Goal: Task Accomplishment & Management: Use online tool/utility

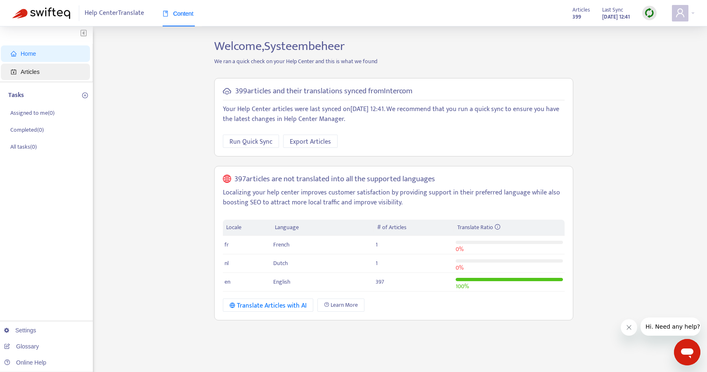
click at [64, 73] on span "Articles" at bounding box center [47, 72] width 73 height 16
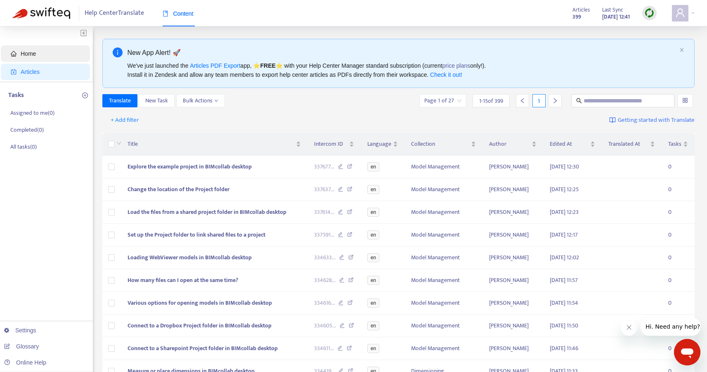
click at [37, 49] on span "Home" at bounding box center [47, 53] width 73 height 16
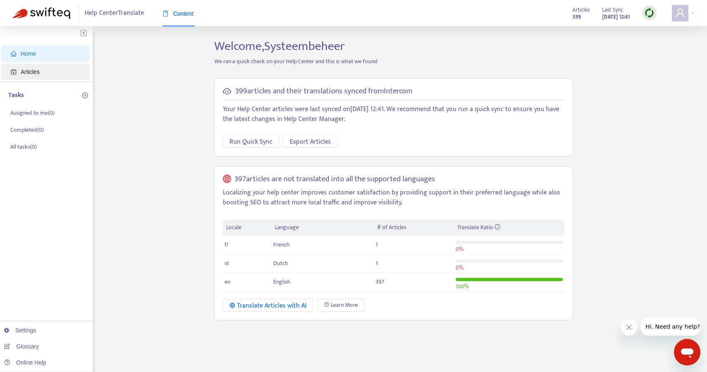
click at [37, 73] on span "Articles" at bounding box center [30, 71] width 19 height 7
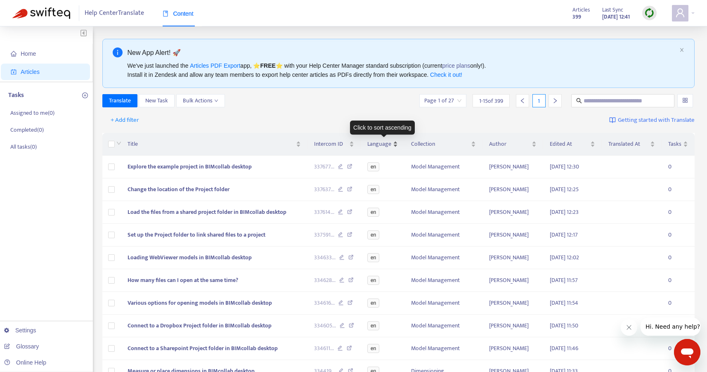
click at [398, 139] on div "Language" at bounding box center [382, 143] width 31 height 9
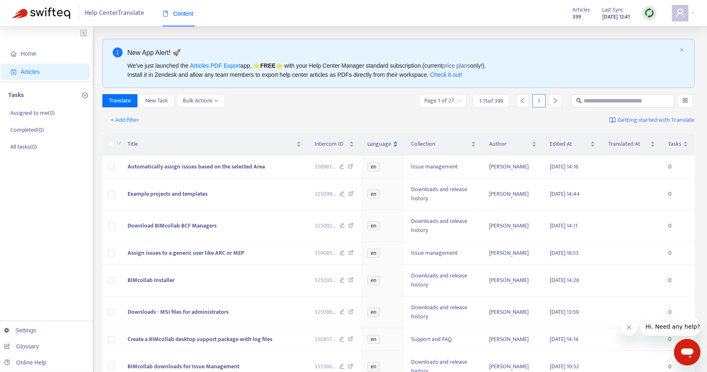
click at [396, 142] on div "Language" at bounding box center [382, 143] width 31 height 9
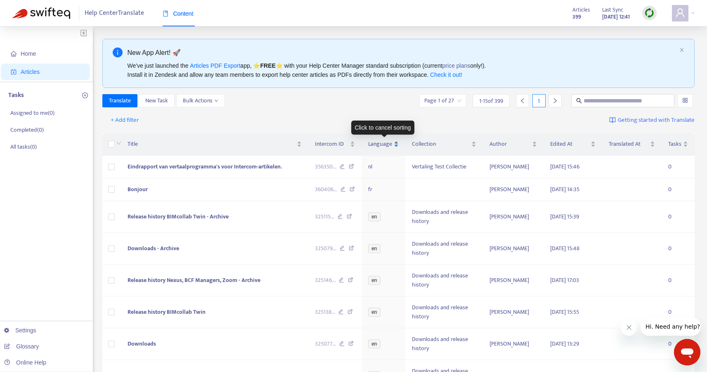
click at [385, 140] on span "Language" at bounding box center [380, 143] width 24 height 9
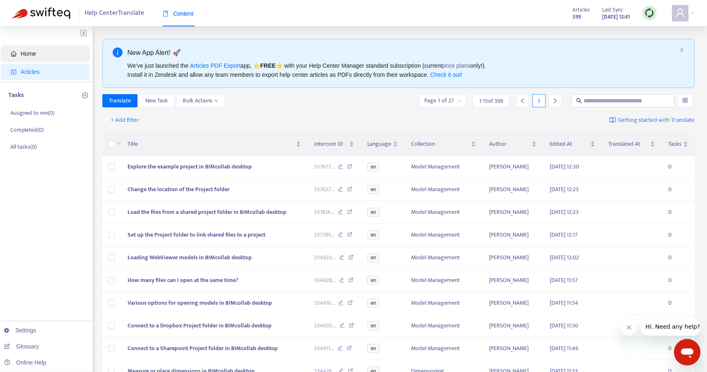
click at [46, 55] on span "Home" at bounding box center [47, 53] width 73 height 16
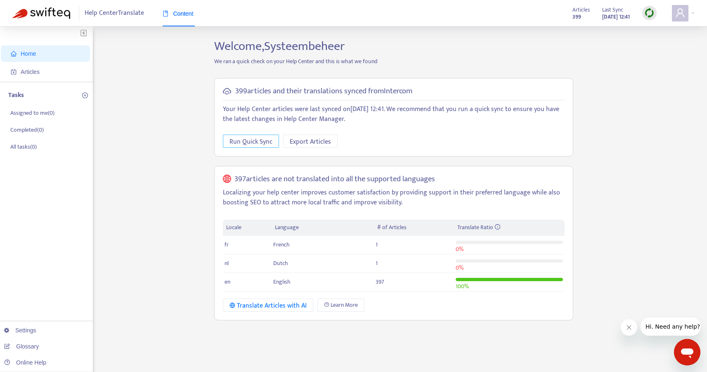
click at [240, 143] on span "Run Quick Sync" at bounding box center [250, 142] width 43 height 10
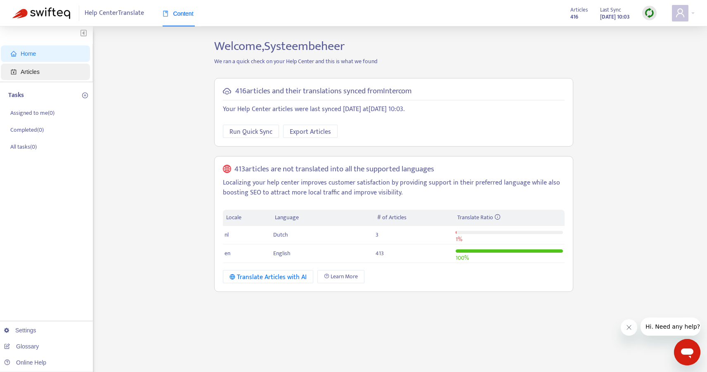
click at [47, 66] on span "Articles" at bounding box center [47, 72] width 73 height 16
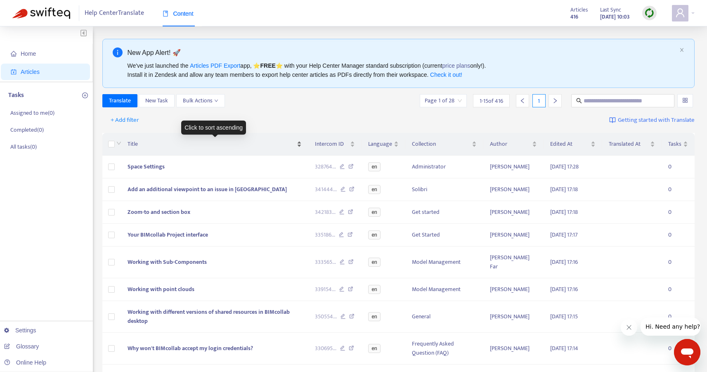
click at [127, 144] on div "Title" at bounding box center [214, 143] width 174 height 9
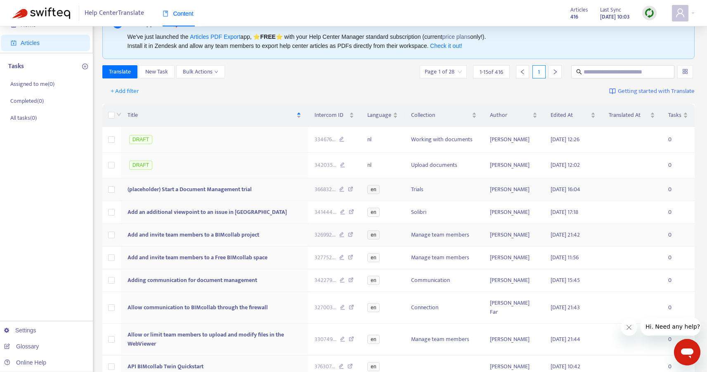
scroll to position [29, 0]
click at [600, 68] on input "text" at bounding box center [622, 71] width 79 height 9
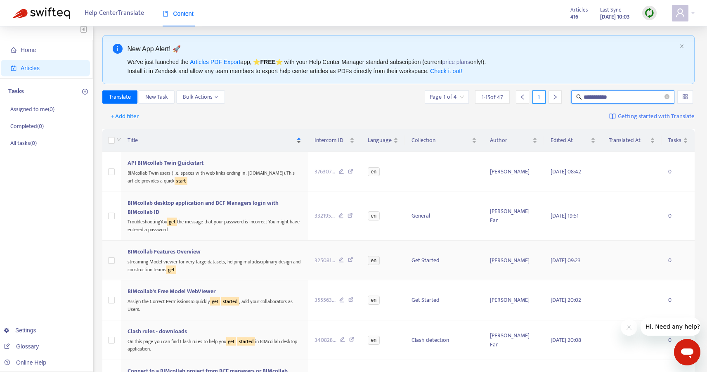
scroll to position [0, 0]
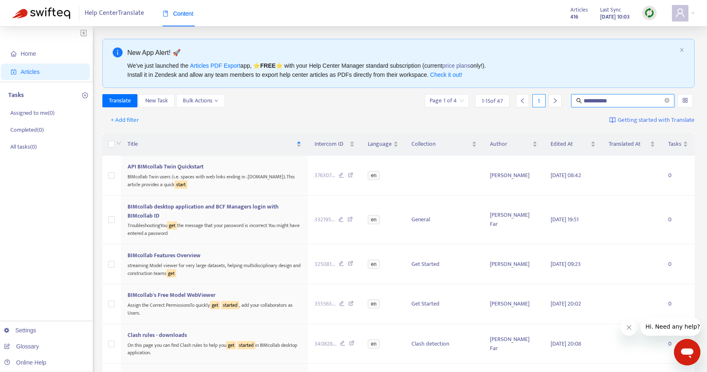
click at [618, 102] on input "**********" at bounding box center [622, 100] width 79 height 9
click at [127, 142] on div "Title" at bounding box center [214, 143] width 174 height 9
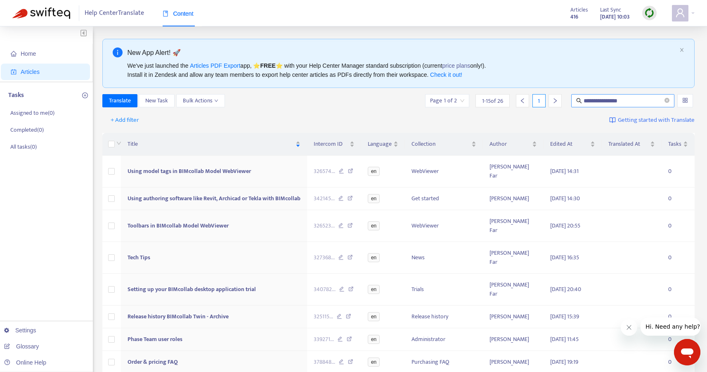
click at [645, 104] on input "**********" at bounding box center [622, 100] width 79 height 9
click at [131, 146] on span "Title" at bounding box center [210, 143] width 166 height 9
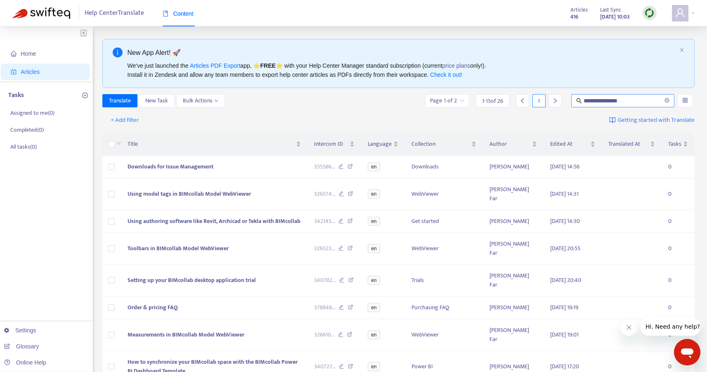
click at [643, 101] on input "**********" at bounding box center [622, 100] width 79 height 9
drag, startPoint x: 584, startPoint y: 98, endPoint x: 541, endPoint y: 105, distance: 43.8
click at [541, 101] on div "**********" at bounding box center [559, 100] width 271 height 13
type input "********"
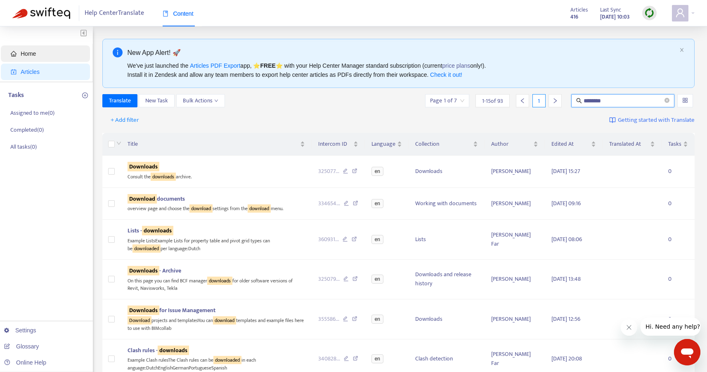
click at [37, 51] on span "Home" at bounding box center [47, 53] width 73 height 16
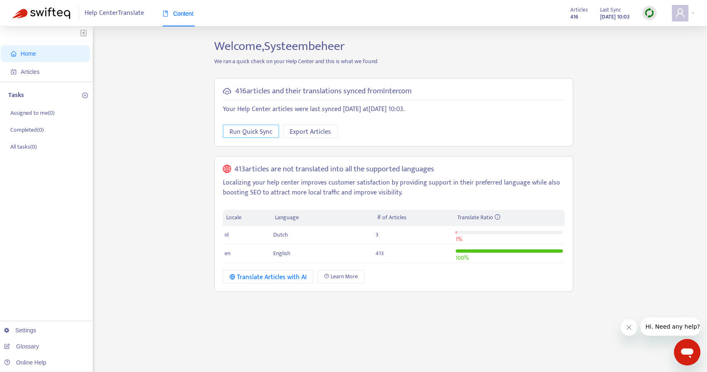
click at [254, 133] on span "Run Quick Sync" at bounding box center [250, 132] width 43 height 10
click at [45, 68] on span "Articles" at bounding box center [47, 72] width 73 height 16
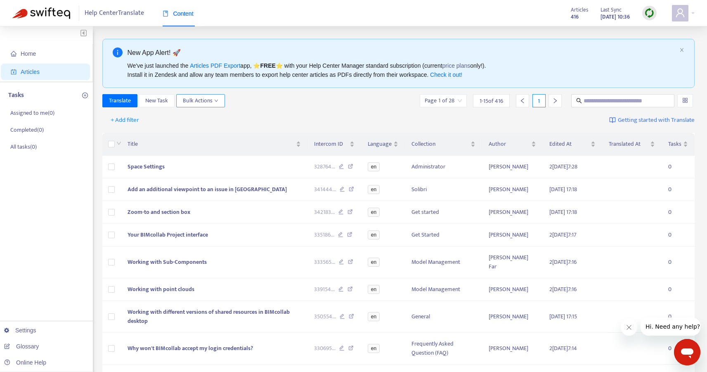
click at [213, 97] on span "Bulk Actions" at bounding box center [200, 100] width 35 height 9
drag, startPoint x: 283, startPoint y: 94, endPoint x: 278, endPoint y: 96, distance: 5.2
click at [283, 94] on div "Translate New Task Bulk Actions Page 1 of 28 1 - 15 of 416 1" at bounding box center [398, 100] width 592 height 13
click at [131, 142] on span "Title" at bounding box center [210, 143] width 167 height 9
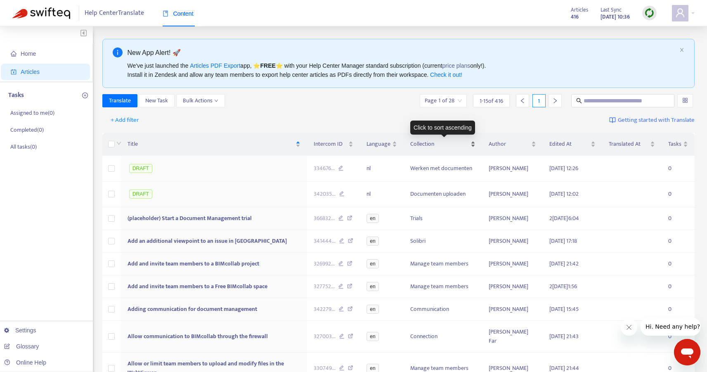
click at [443, 141] on span "Collection" at bounding box center [439, 143] width 59 height 9
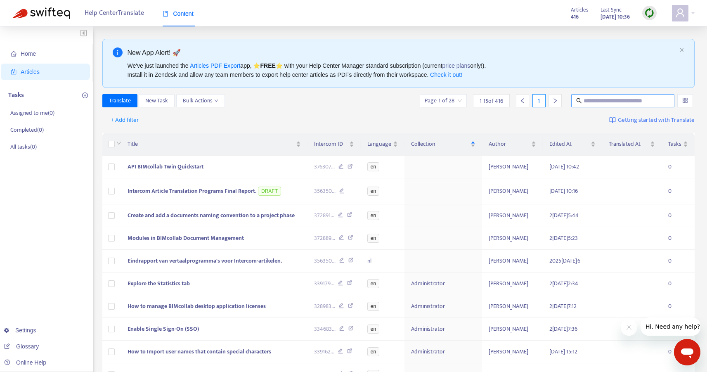
click at [601, 100] on input "text" at bounding box center [622, 100] width 79 height 9
type input "*********"
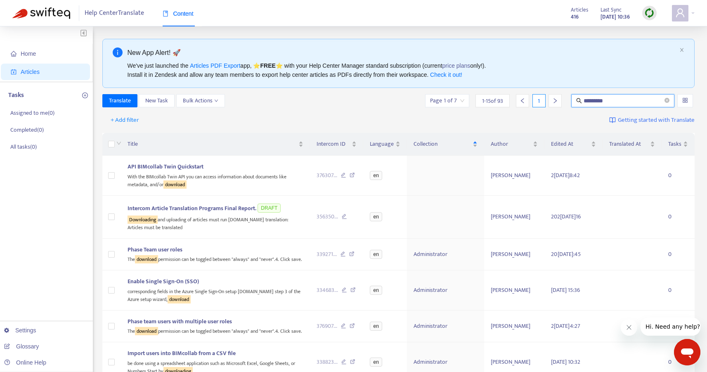
click at [556, 100] on icon "right" at bounding box center [554, 100] width 3 height 5
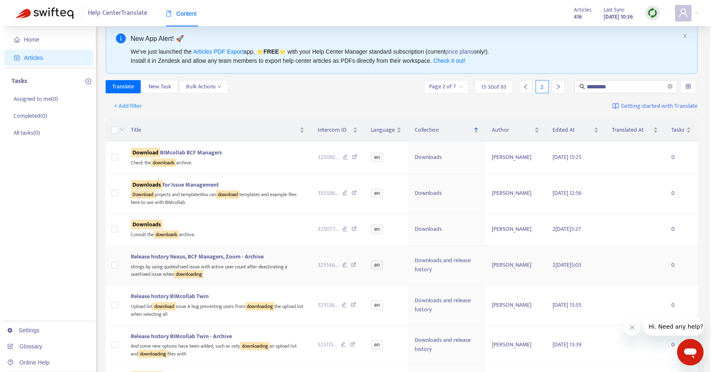
scroll to position [29, 0]
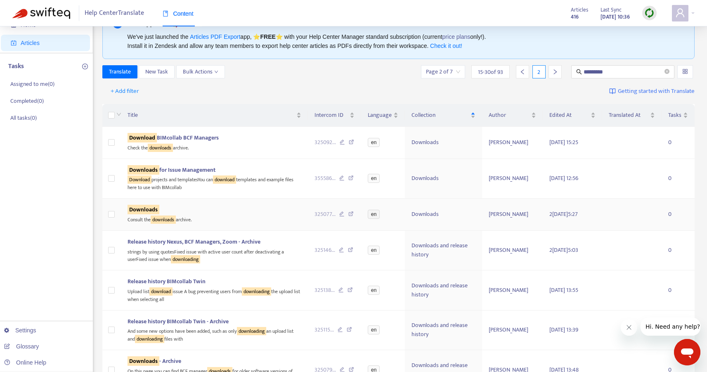
click at [219, 214] on div "Downloads" at bounding box center [214, 209] width 174 height 9
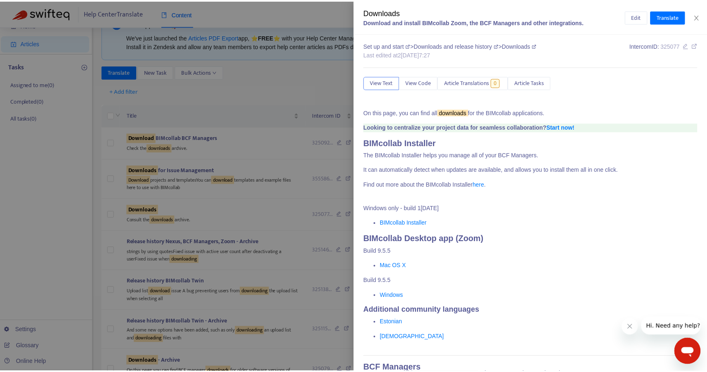
scroll to position [0, 0]
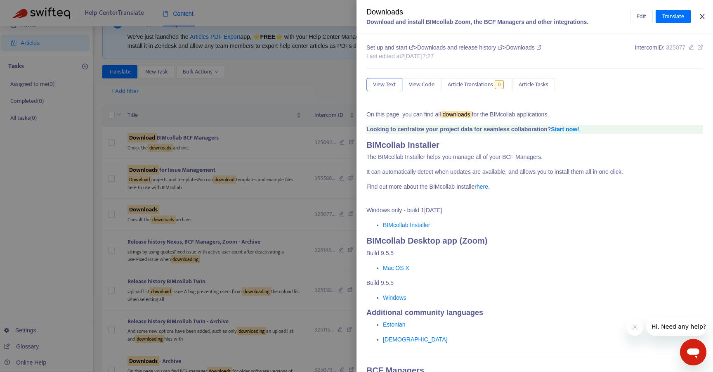
click at [703, 17] on icon "close" at bounding box center [702, 16] width 7 height 7
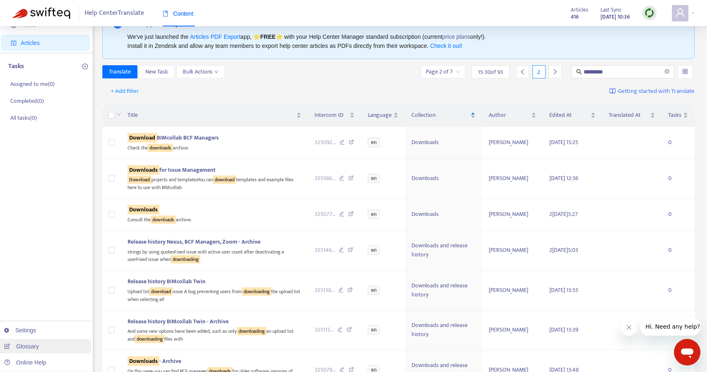
click at [28, 347] on link "Glossary" at bounding box center [21, 346] width 35 height 7
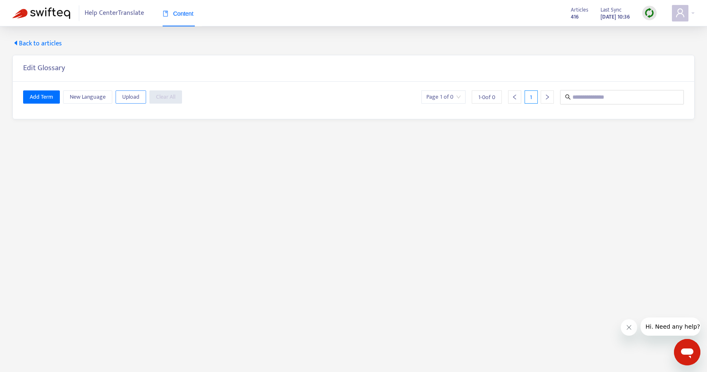
click at [127, 99] on span "Upload" at bounding box center [130, 96] width 17 height 9
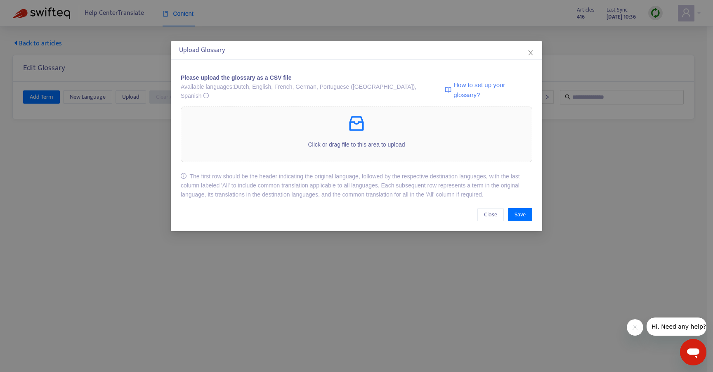
click at [465, 85] on span "How to set up your glossary?" at bounding box center [492, 89] width 79 height 19
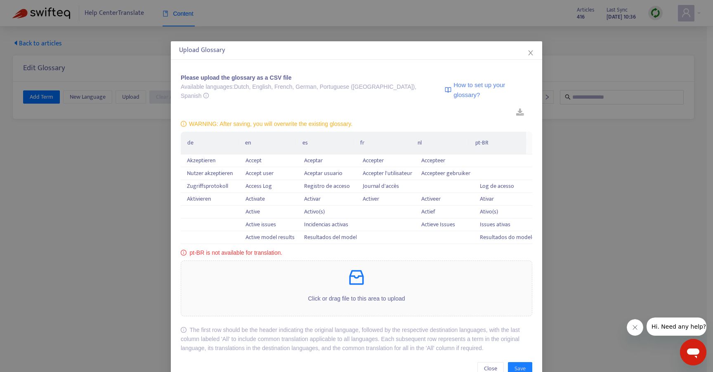
click at [480, 133] on th "pt-BR" at bounding box center [498, 143] width 58 height 23
click at [476, 134] on th "pt-BR" at bounding box center [498, 143] width 58 height 23
click at [486, 134] on th "pt-BR" at bounding box center [498, 143] width 58 height 23
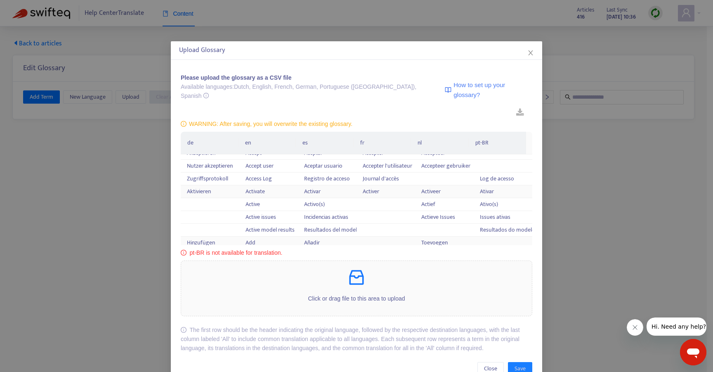
scroll to position [42, 0]
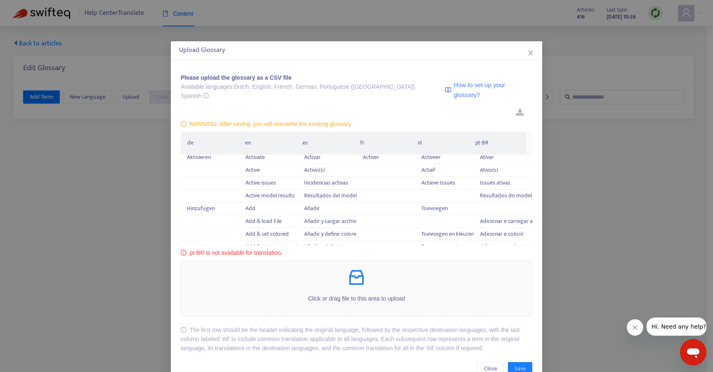
click at [181, 250] on icon "info-circle" at bounding box center [184, 253] width 6 height 6
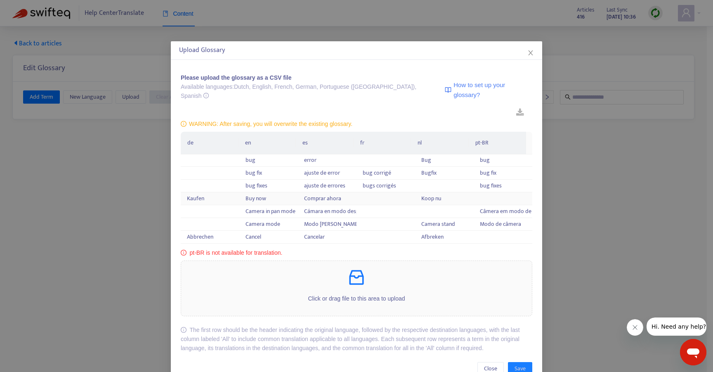
scroll to position [977, 0]
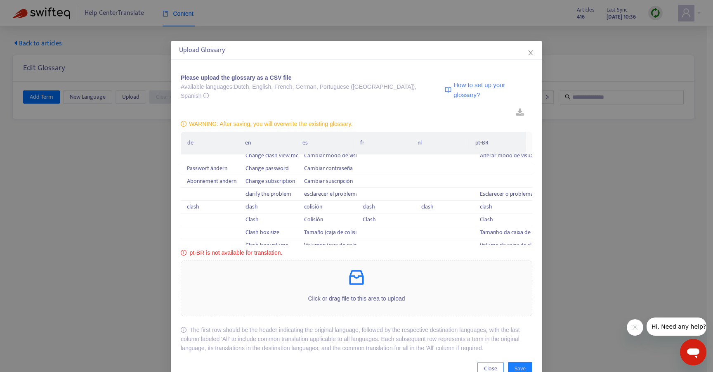
click at [484, 364] on span "Close" at bounding box center [490, 368] width 13 height 9
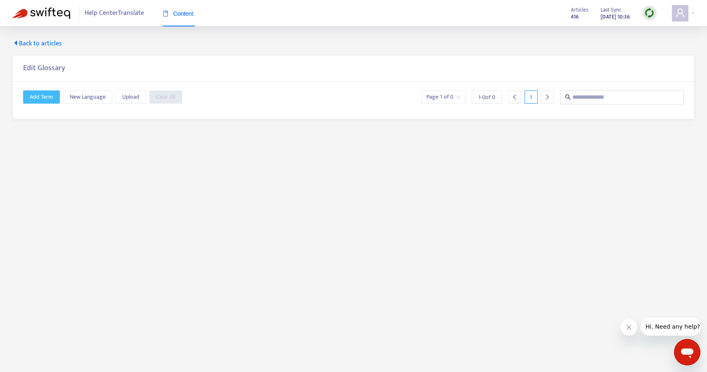
click at [42, 97] on span "Add Term" at bounding box center [42, 96] width 24 height 9
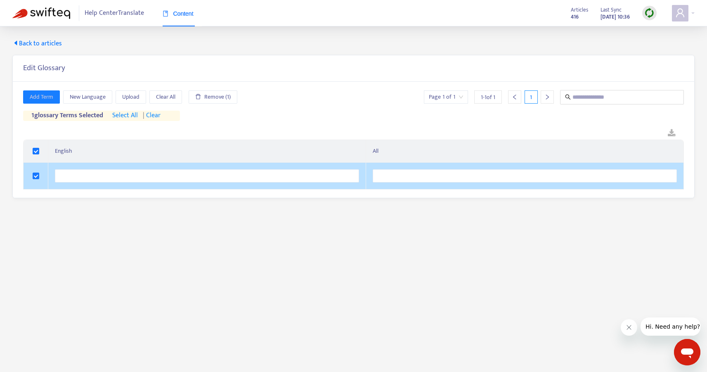
click at [159, 115] on span "| clear" at bounding box center [150, 116] width 19 height 10
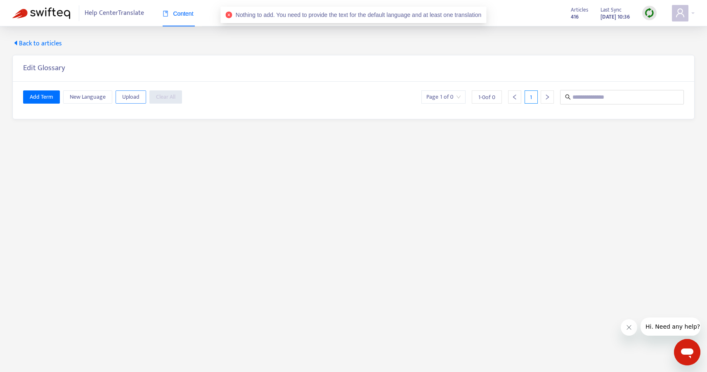
click at [123, 97] on span "Upload" at bounding box center [130, 96] width 17 height 9
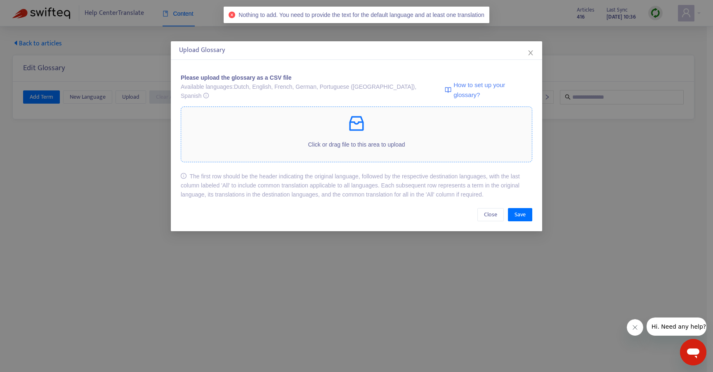
click at [347, 140] on p "Click or drag file to this area to upload" at bounding box center [356, 144] width 351 height 9
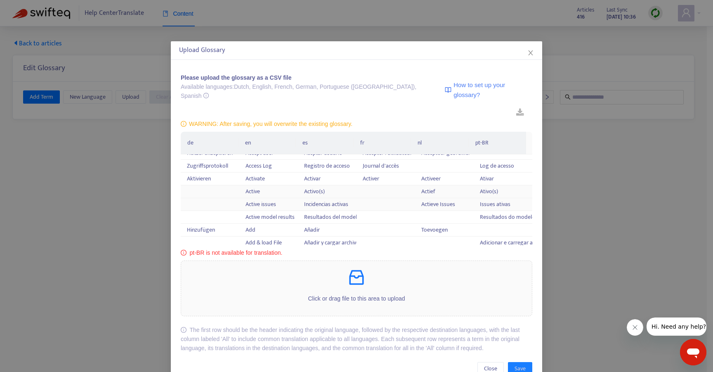
scroll to position [0, 0]
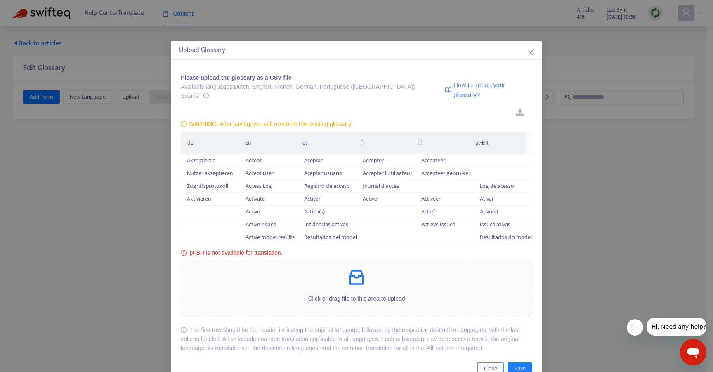
click at [479, 362] on button "Close" at bounding box center [490, 368] width 26 height 13
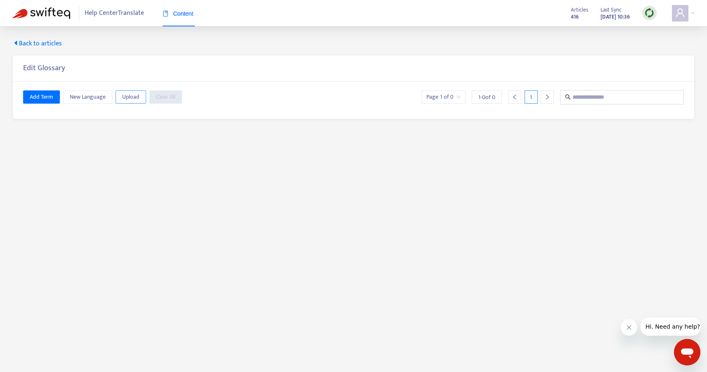
click at [136, 98] on span "Upload" at bounding box center [130, 96] width 17 height 9
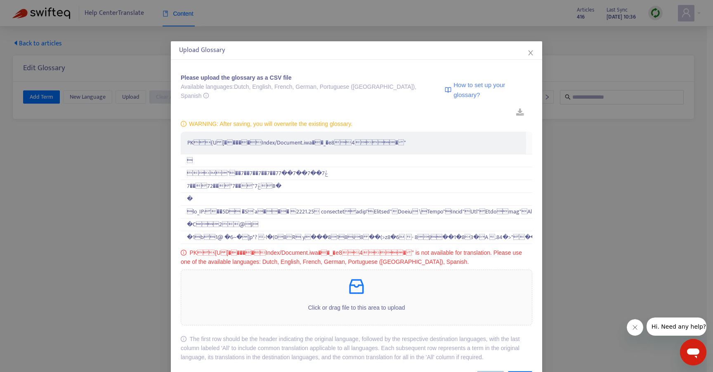
click at [484, 371] on span "Close" at bounding box center [490, 377] width 13 height 9
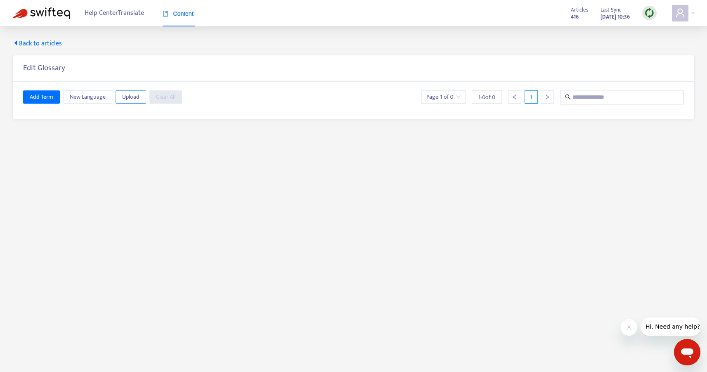
click at [128, 99] on span "Upload" at bounding box center [130, 96] width 17 height 9
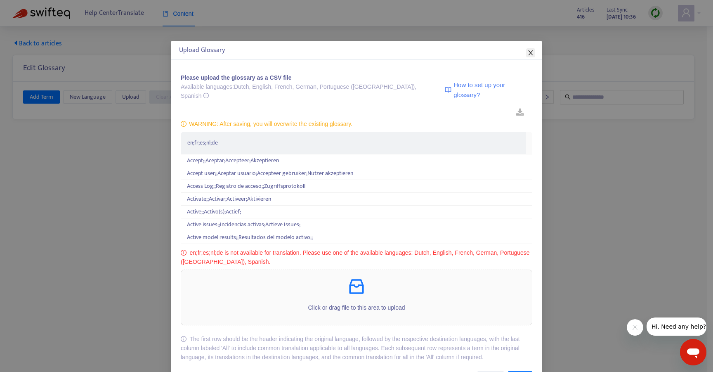
click at [528, 55] on icon "close" at bounding box center [530, 52] width 7 height 7
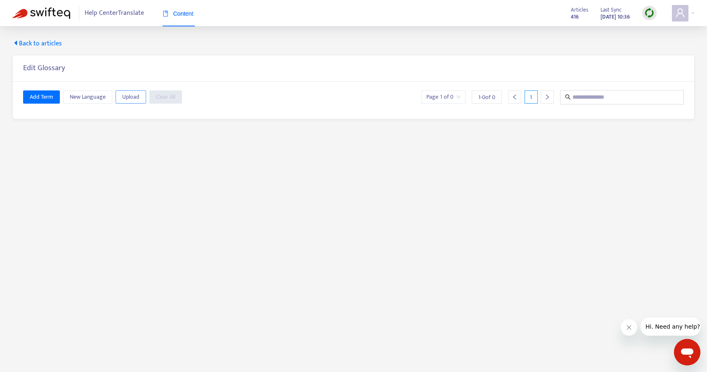
click at [122, 95] on span "Upload" at bounding box center [130, 96] width 17 height 9
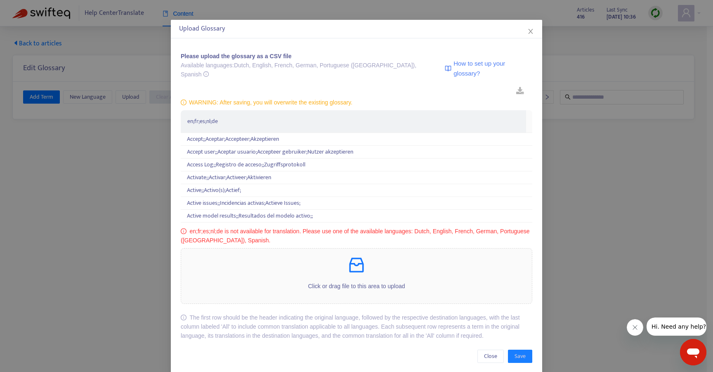
scroll to position [23, 0]
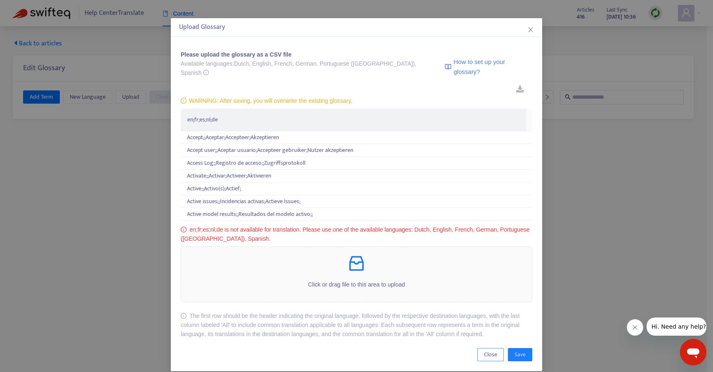
click at [480, 348] on button "Close" at bounding box center [490, 354] width 26 height 13
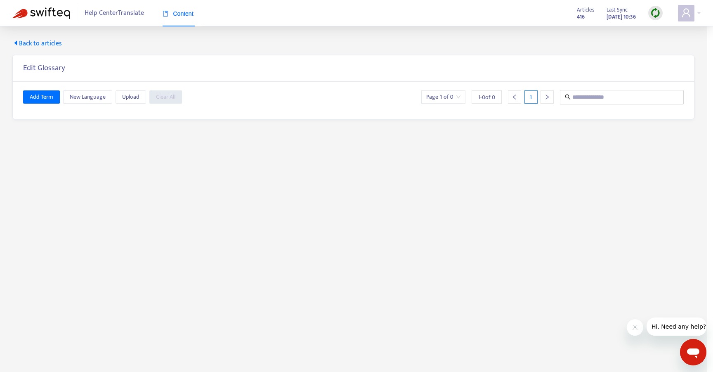
scroll to position [0, 0]
click at [92, 98] on span "New Language" at bounding box center [88, 96] width 36 height 9
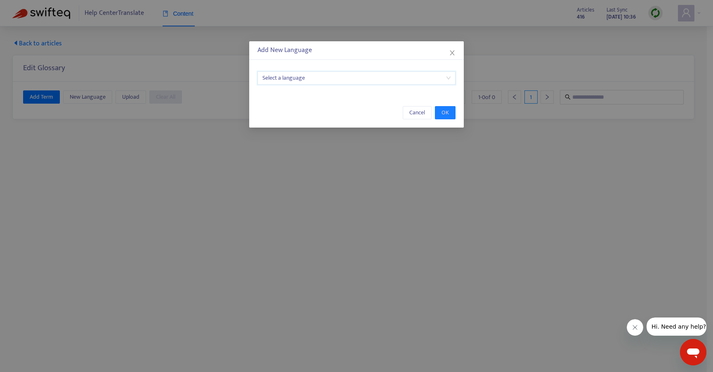
click at [386, 82] on input "search" at bounding box center [356, 78] width 188 height 12
click at [451, 52] on icon "close" at bounding box center [452, 52] width 5 height 5
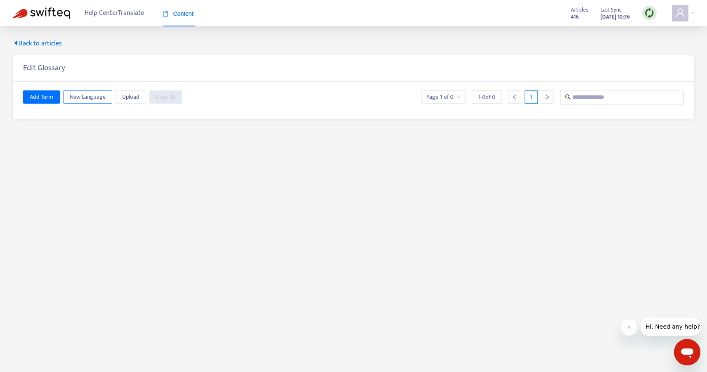
click at [89, 98] on span "New Language" at bounding box center [88, 96] width 36 height 9
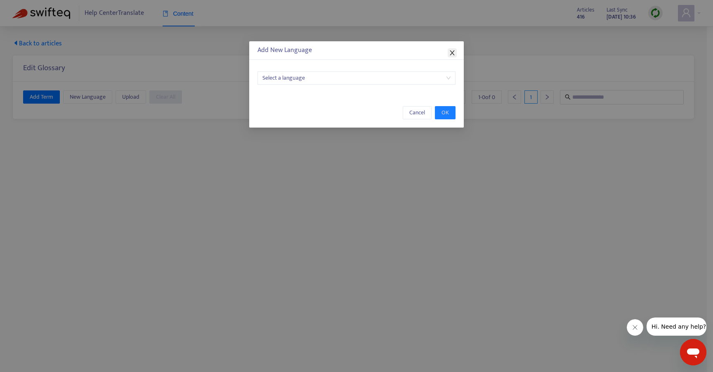
click at [451, 52] on icon "close" at bounding box center [452, 52] width 5 height 5
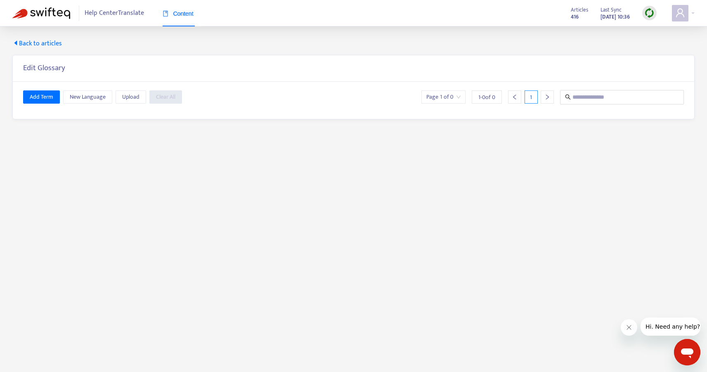
click at [108, 12] on span "Help Center Translate" at bounding box center [114, 13] width 59 height 16
click at [33, 39] on span "Back to articles" at bounding box center [36, 44] width 49 height 10
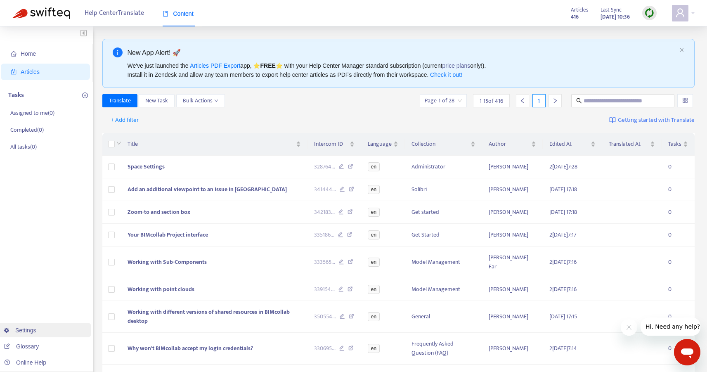
click at [36, 328] on link "Settings" at bounding box center [20, 330] width 32 height 7
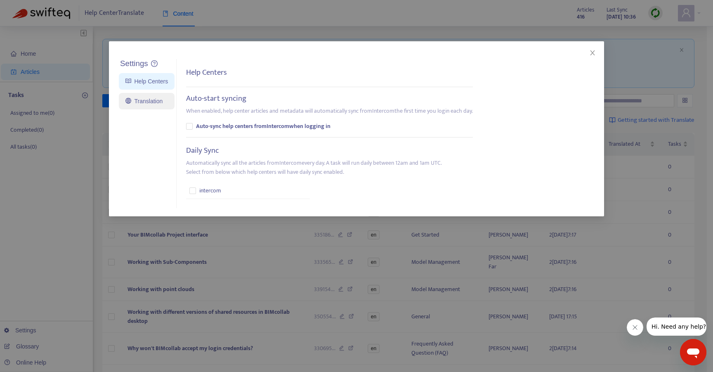
click at [140, 102] on link "Translation" at bounding box center [143, 101] width 37 height 7
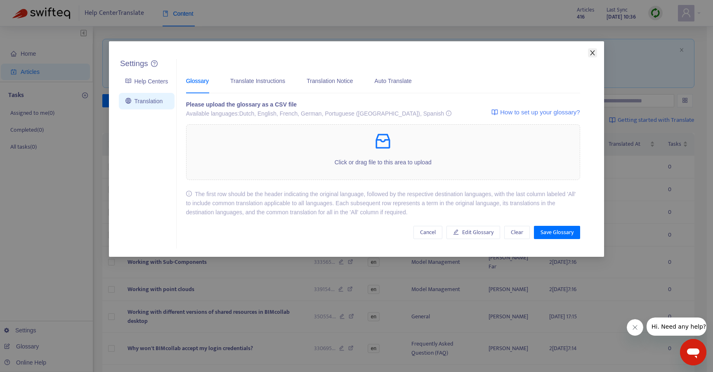
click at [591, 53] on icon "close" at bounding box center [592, 52] width 7 height 7
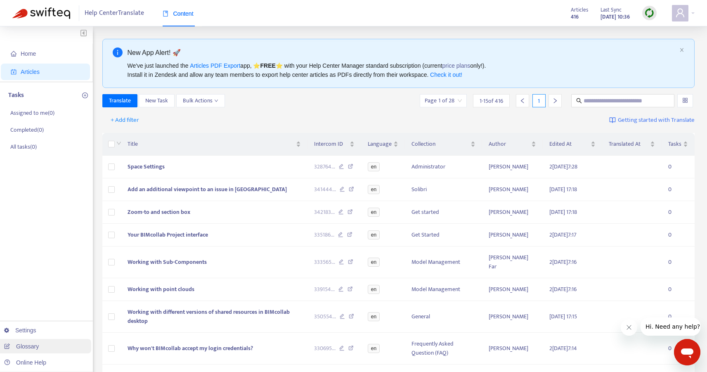
click at [33, 345] on link "Glossary" at bounding box center [21, 346] width 35 height 7
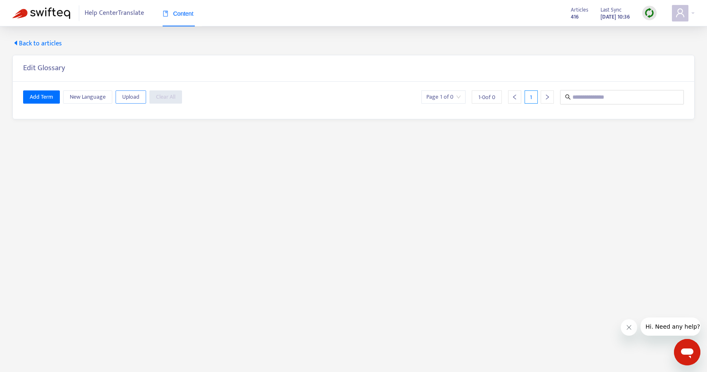
click at [126, 99] on span "Upload" at bounding box center [130, 96] width 17 height 9
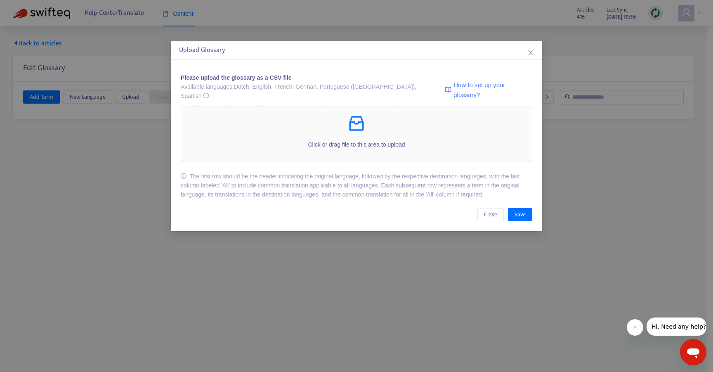
click at [492, 86] on span "How to set up your glossary?" at bounding box center [492, 89] width 79 height 19
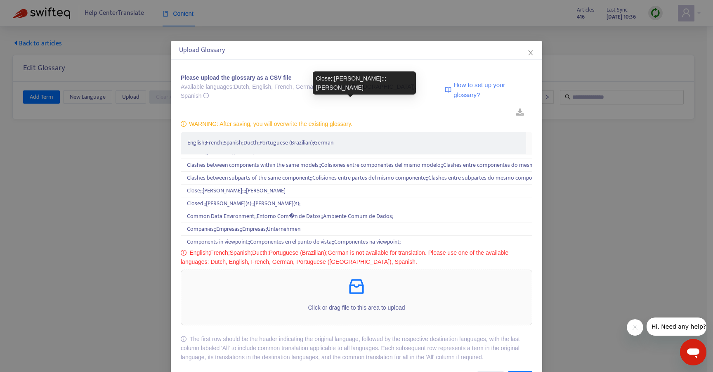
scroll to position [1647, 0]
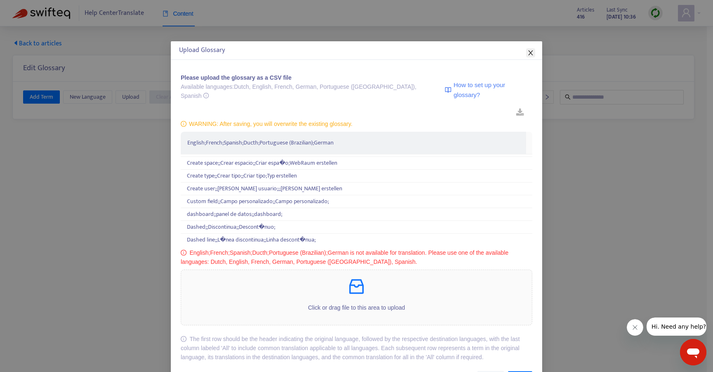
click at [530, 50] on icon "close" at bounding box center [530, 52] width 7 height 7
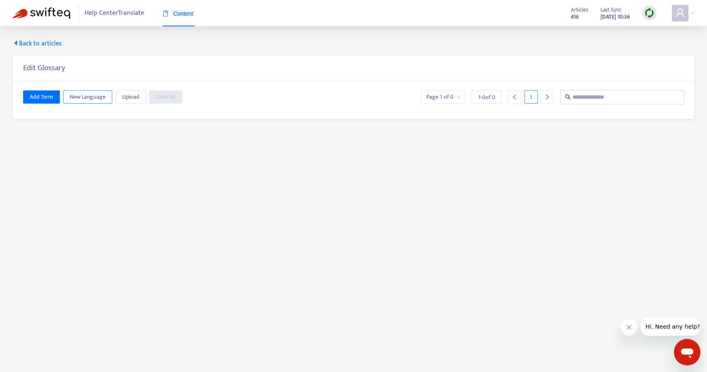
click at [90, 93] on span "New Language" at bounding box center [88, 96] width 36 height 9
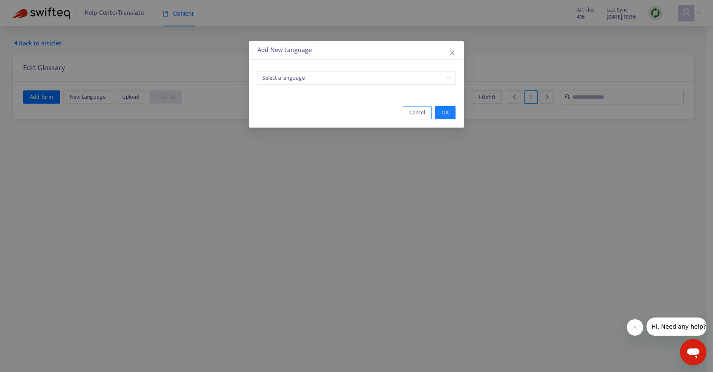
click at [418, 113] on span "Cancel" at bounding box center [417, 112] width 16 height 9
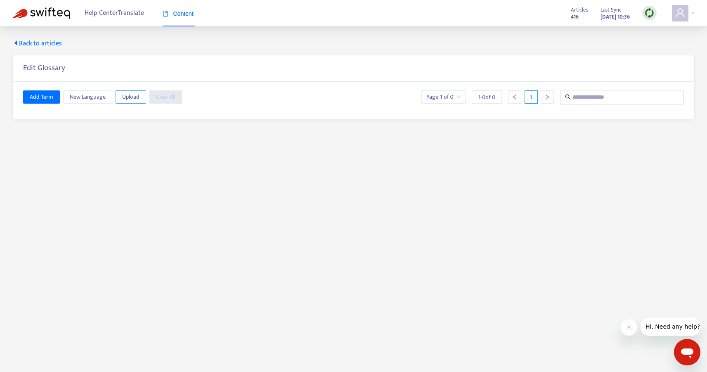
click at [126, 94] on span "Upload" at bounding box center [130, 96] width 17 height 9
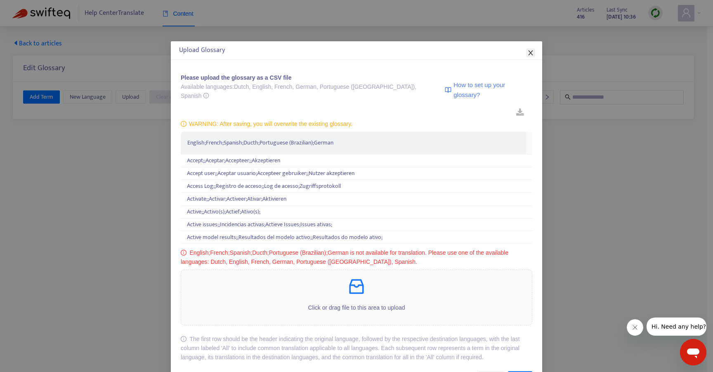
click at [527, 52] on icon "close" at bounding box center [530, 52] width 7 height 7
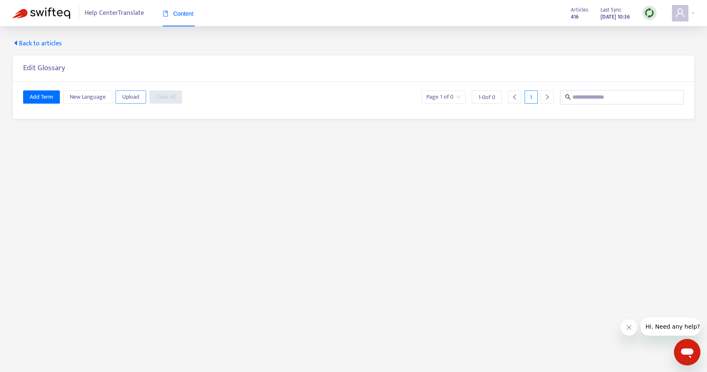
click at [138, 98] on span "Upload" at bounding box center [130, 96] width 17 height 9
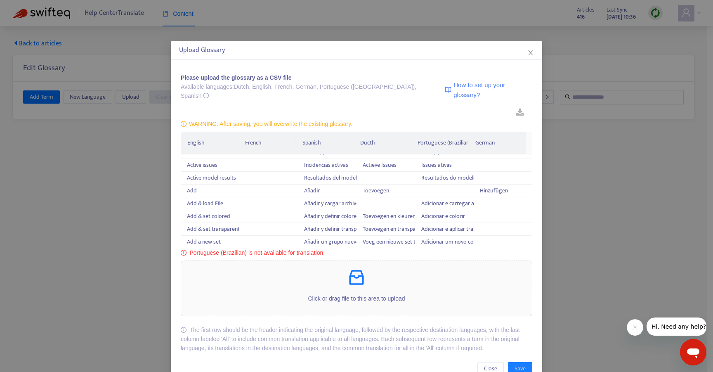
scroll to position [0, 0]
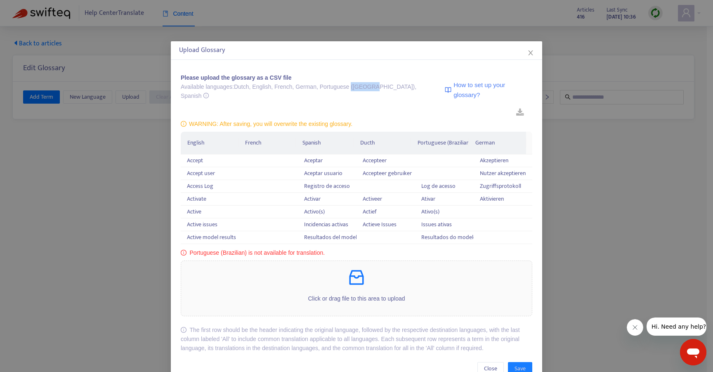
drag, startPoint x: 372, startPoint y: 87, endPoint x: 361, endPoint y: 86, distance: 11.2
click at [353, 85] on div "Available languages: Dutch, English, French, German, Portuguese (Brazil), Spani…" at bounding box center [312, 91] width 262 height 18
copy div "(Brazil)"
click at [527, 54] on icon "close" at bounding box center [530, 52] width 7 height 7
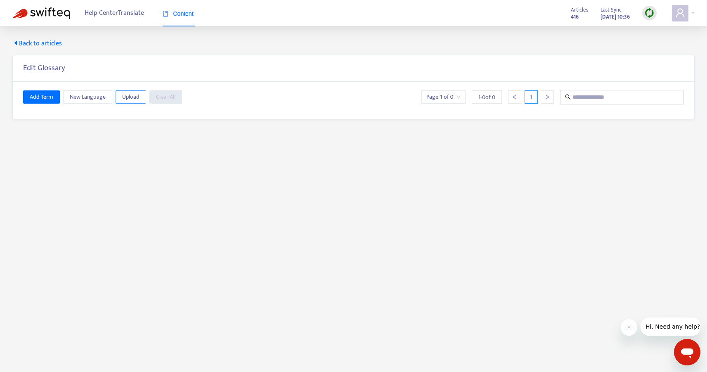
click at [130, 98] on span "Upload" at bounding box center [130, 96] width 17 height 9
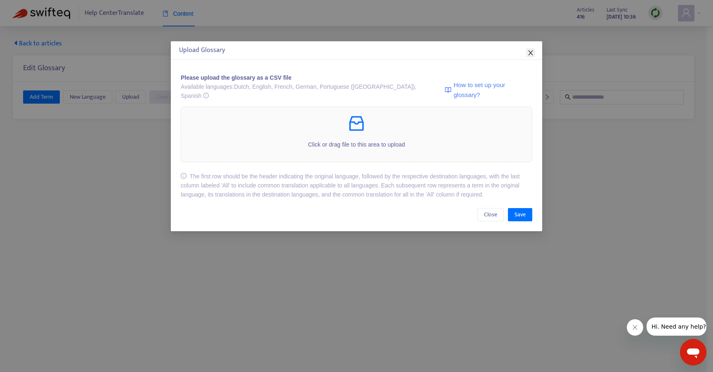
click at [532, 52] on icon "close" at bounding box center [530, 52] width 7 height 7
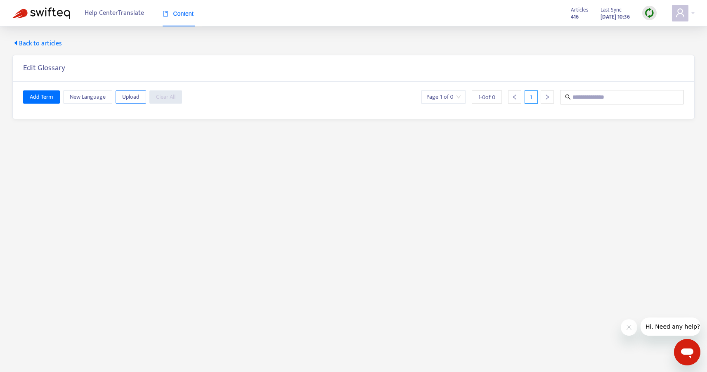
click at [123, 99] on span "Upload" at bounding box center [130, 96] width 17 height 9
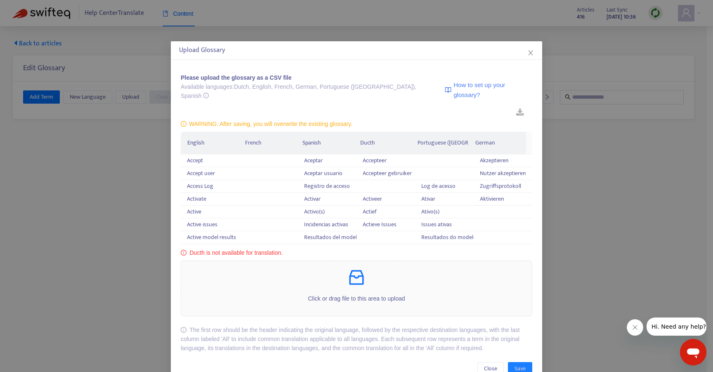
click at [238, 87] on div "Available languages: Dutch, English, French, German, Portuguese (Brazil), Spani…" at bounding box center [312, 91] width 262 height 18
copy div "Dutch"
click at [484, 364] on span "Close" at bounding box center [490, 368] width 13 height 9
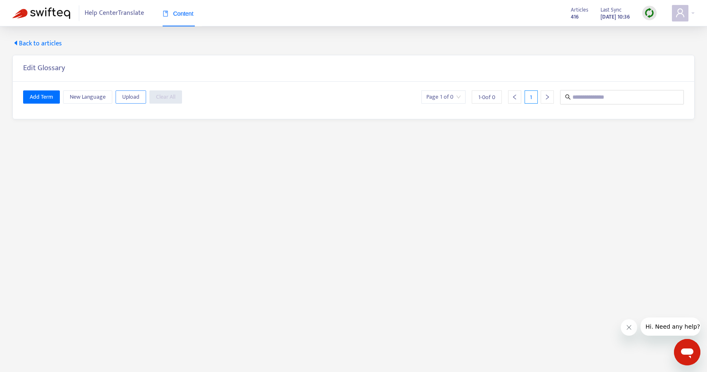
click at [139, 99] on button "Upload" at bounding box center [130, 96] width 31 height 13
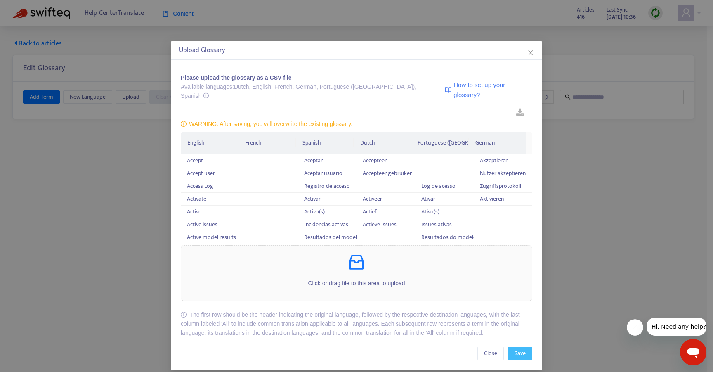
click at [514, 349] on span "Save" at bounding box center [519, 353] width 11 height 9
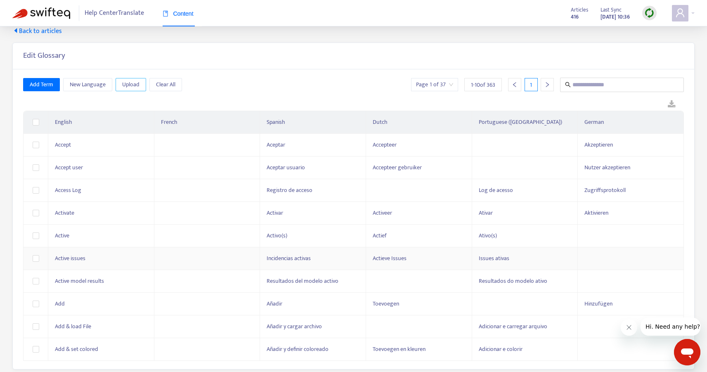
scroll to position [26, 0]
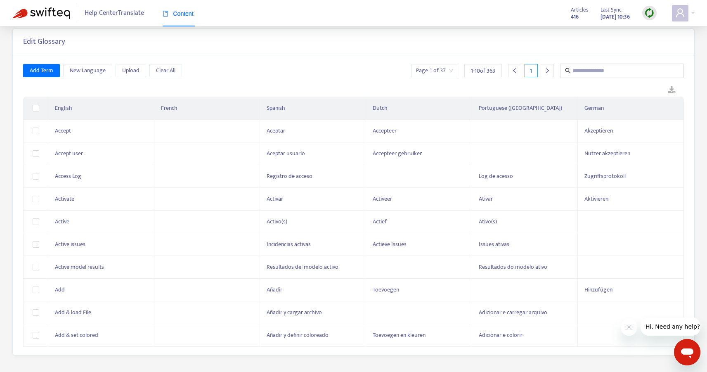
click at [544, 70] on icon "right" at bounding box center [547, 71] width 6 height 6
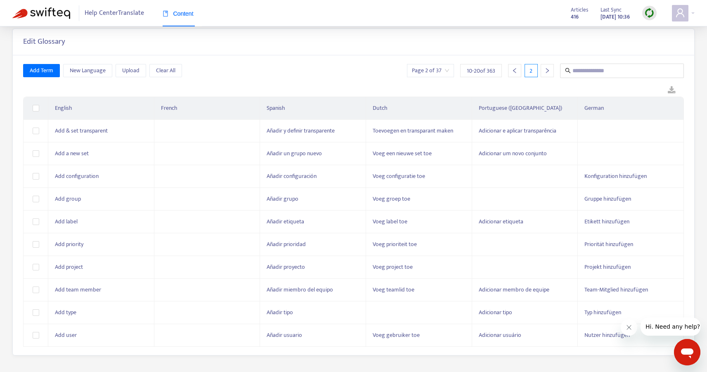
click at [546, 70] on icon "right" at bounding box center [547, 71] width 6 height 6
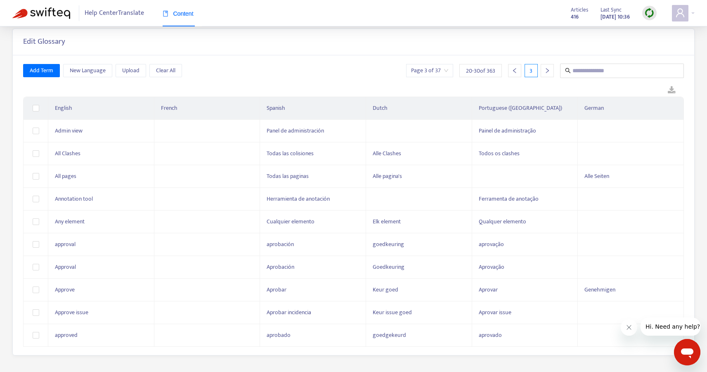
click at [546, 70] on icon "right" at bounding box center [547, 71] width 6 height 6
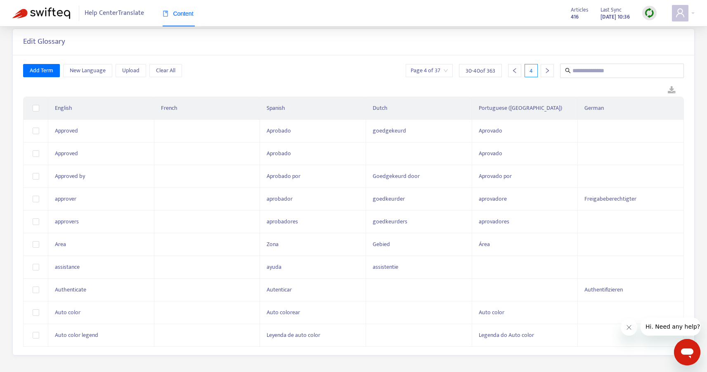
click at [546, 70] on icon "right" at bounding box center [547, 71] width 6 height 6
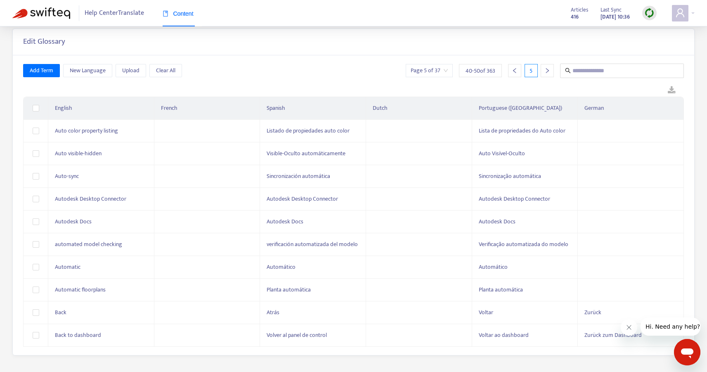
click at [546, 70] on icon "right" at bounding box center [547, 71] width 6 height 6
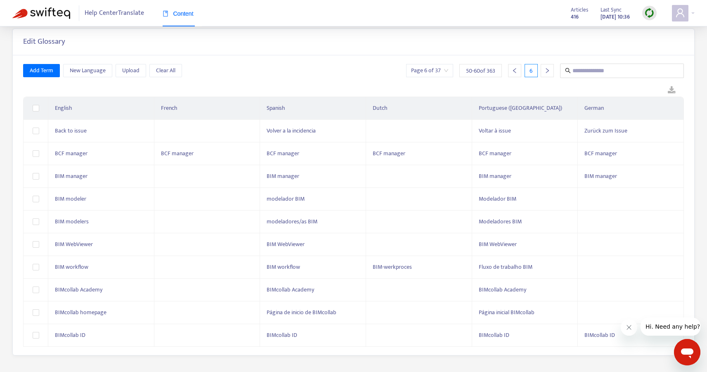
click at [546, 70] on icon "right" at bounding box center [547, 71] width 6 height 6
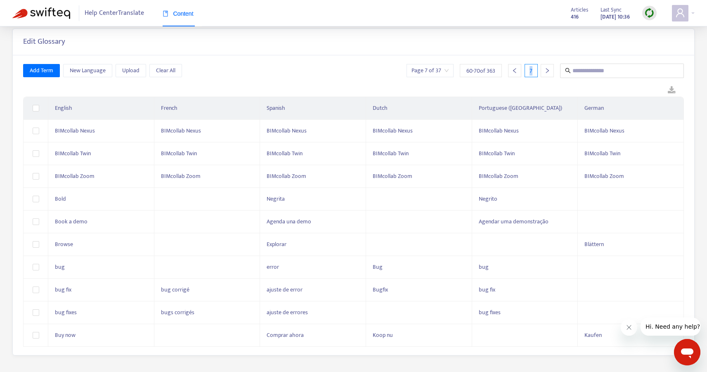
click at [546, 70] on icon "right" at bounding box center [547, 71] width 6 height 6
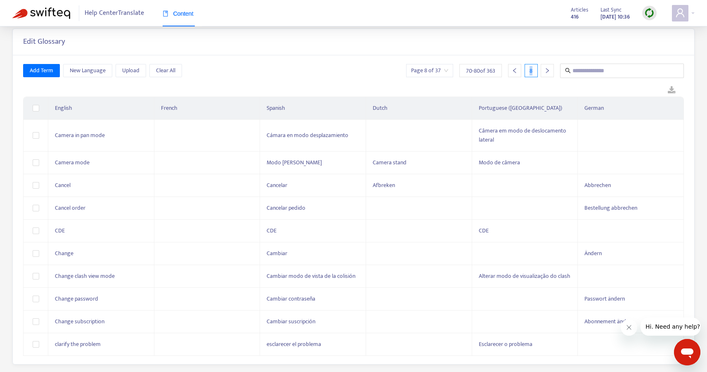
click at [546, 70] on icon "right" at bounding box center [547, 71] width 6 height 6
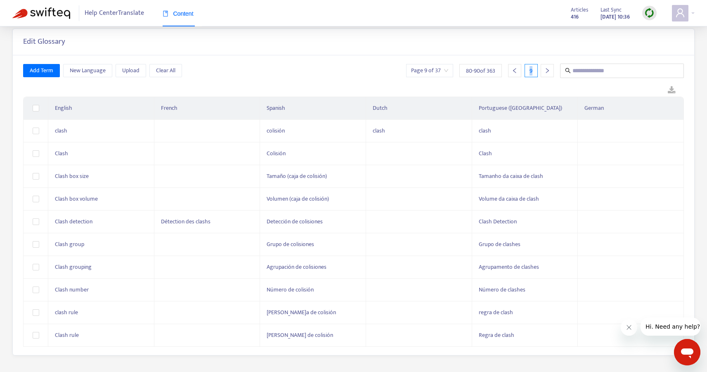
click at [546, 70] on icon "right" at bounding box center [547, 71] width 6 height 6
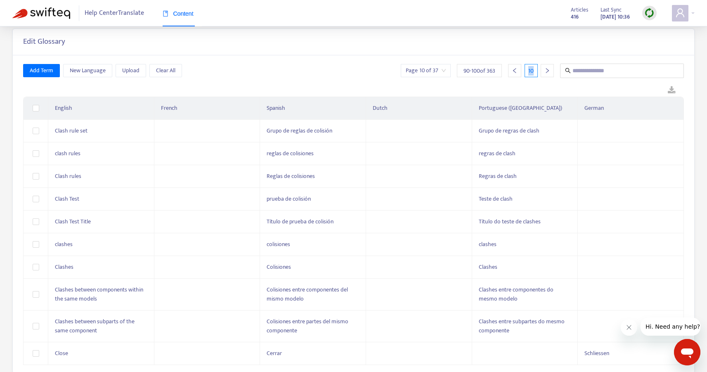
click at [546, 70] on icon "right" at bounding box center [547, 71] width 6 height 6
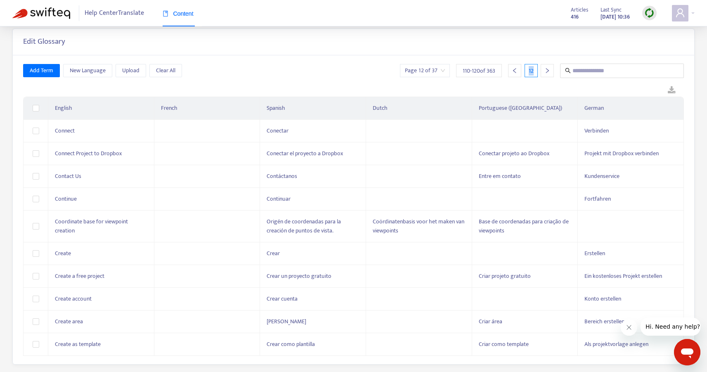
click at [546, 70] on icon "right" at bounding box center [547, 71] width 6 height 6
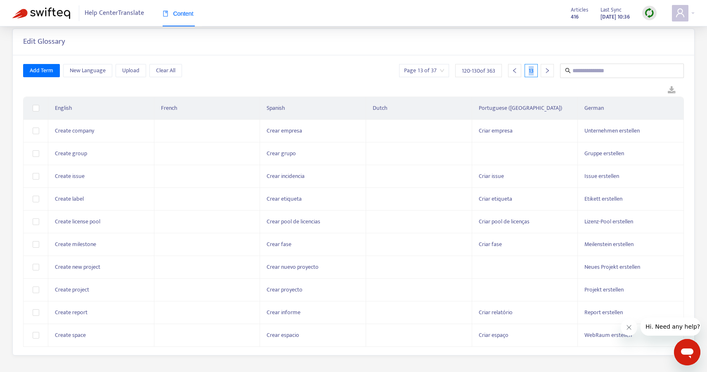
click at [546, 70] on icon "right" at bounding box center [547, 71] width 6 height 6
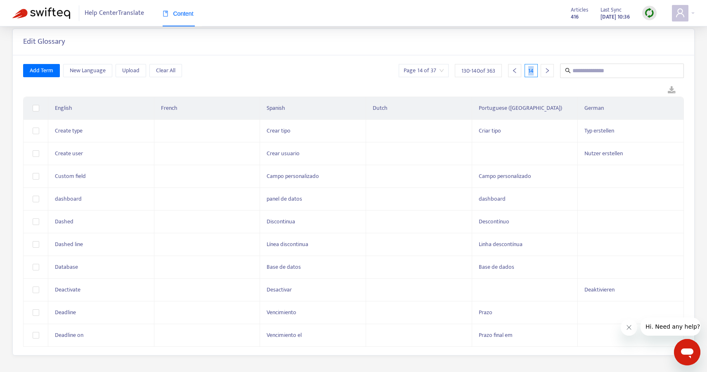
click at [546, 70] on icon "right" at bounding box center [547, 71] width 6 height 6
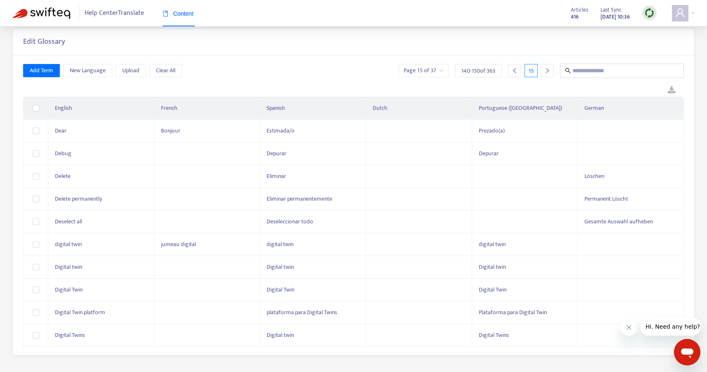
click at [547, 70] on icon "right" at bounding box center [547, 71] width 6 height 6
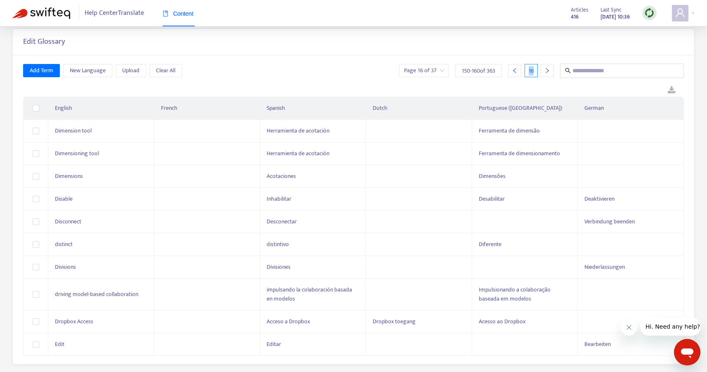
click at [547, 70] on icon "right" at bounding box center [547, 71] width 6 height 6
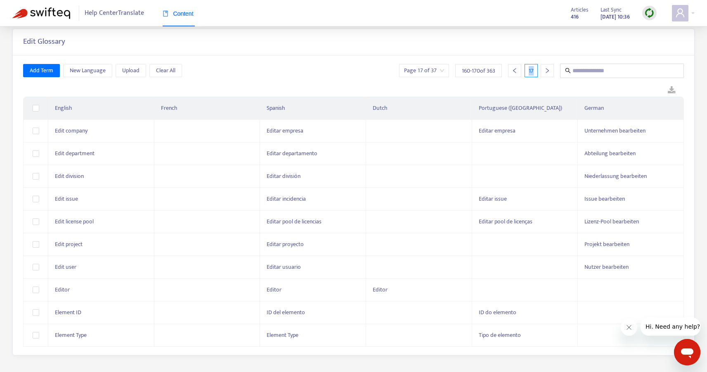
click at [547, 70] on icon "right" at bounding box center [547, 71] width 6 height 6
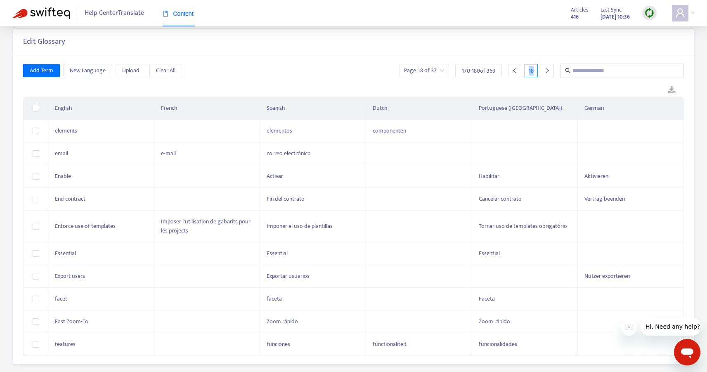
click at [547, 70] on icon "right" at bounding box center [547, 71] width 6 height 6
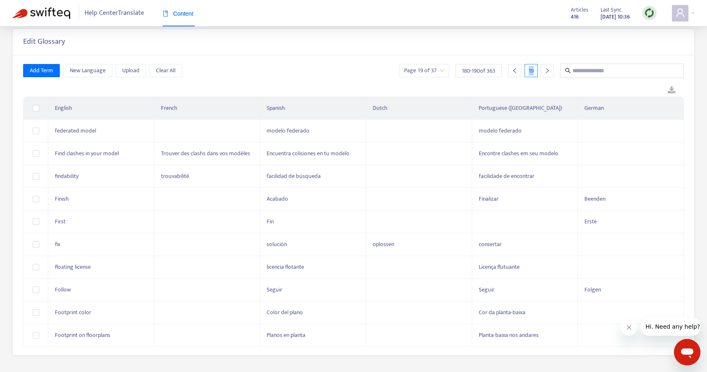
click at [547, 70] on icon "right" at bounding box center [547, 71] width 6 height 6
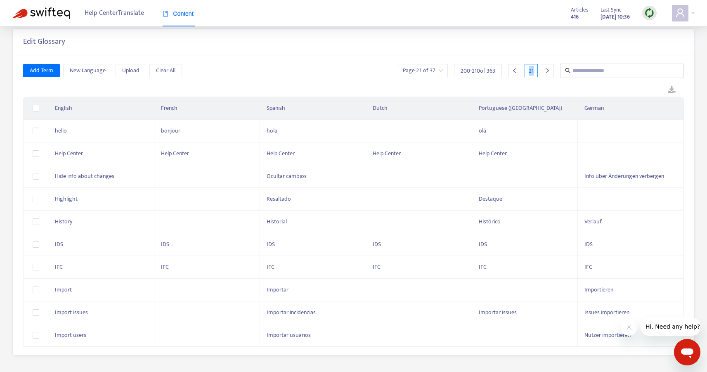
click at [547, 70] on icon "right" at bounding box center [547, 71] width 6 height 6
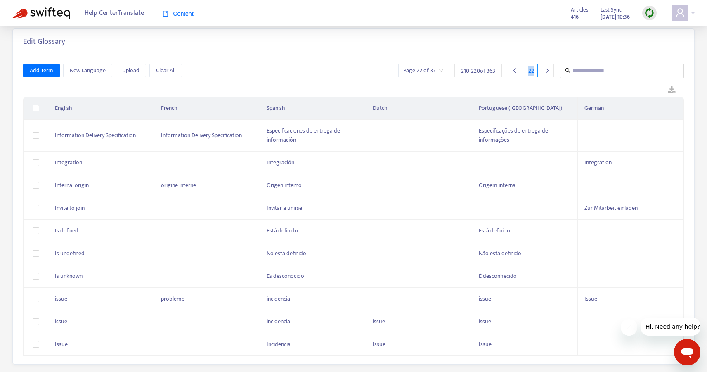
click at [547, 70] on icon "right" at bounding box center [547, 71] width 6 height 6
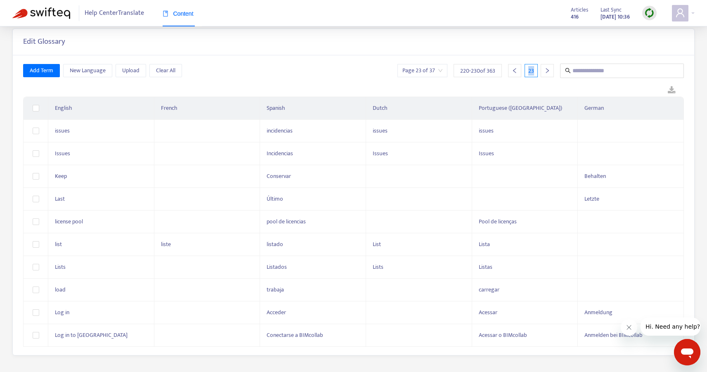
click at [547, 70] on icon "right" at bounding box center [547, 71] width 6 height 6
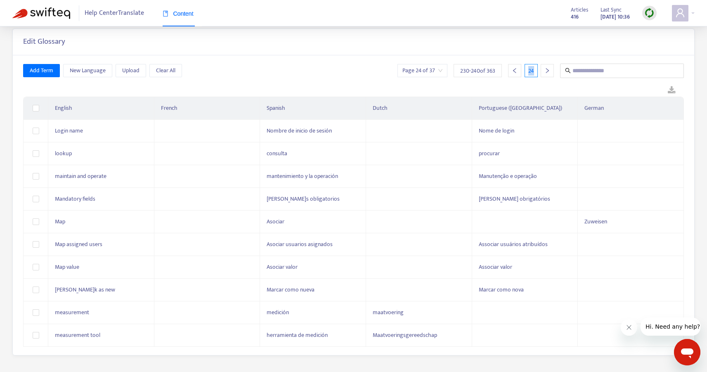
click at [547, 70] on icon "right" at bounding box center [547, 71] width 6 height 6
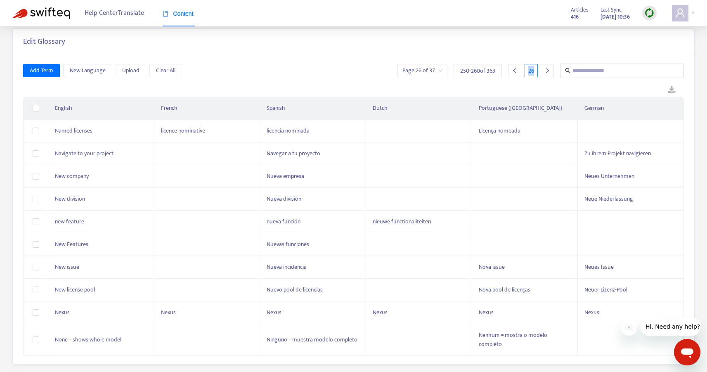
click at [547, 70] on icon "right" at bounding box center [547, 71] width 6 height 6
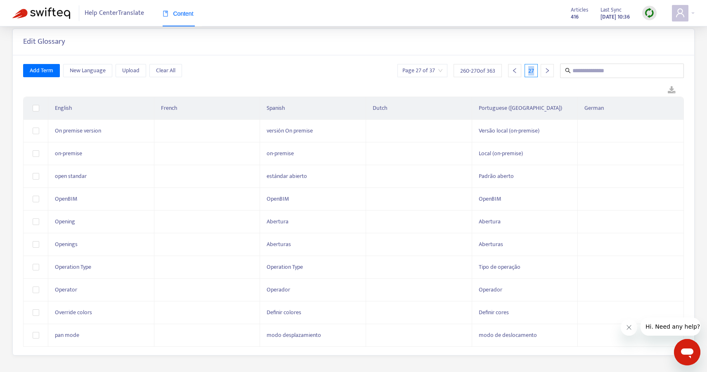
click at [547, 70] on icon "right" at bounding box center [547, 71] width 6 height 6
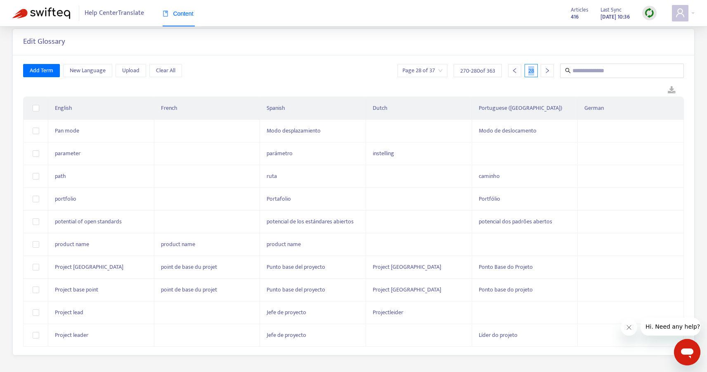
click at [547, 70] on icon "right" at bounding box center [547, 71] width 6 height 6
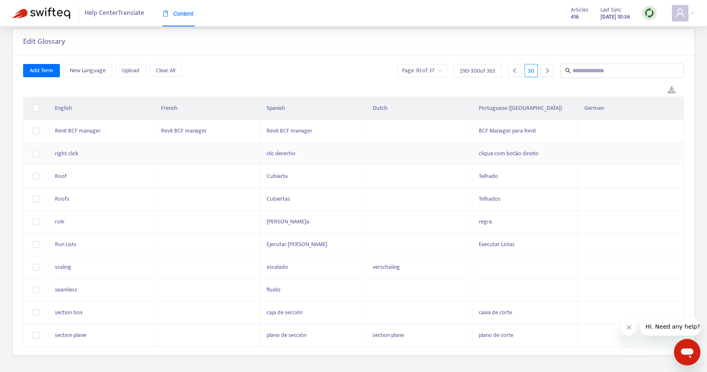
click at [377, 155] on td at bounding box center [419, 153] width 106 height 23
click at [352, 69] on div "Add Term New Language Upload Clear All Page 30 of 37 290 - 300 of 363 30" at bounding box center [353, 71] width 660 height 14
click at [548, 69] on icon "right" at bounding box center [547, 71] width 6 height 6
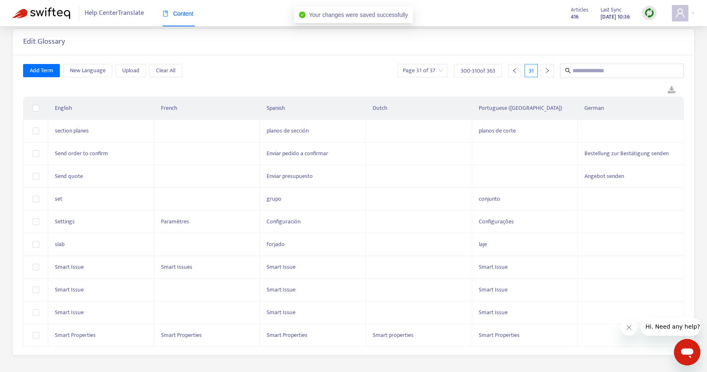
click at [548, 69] on icon "right" at bounding box center [547, 71] width 6 height 6
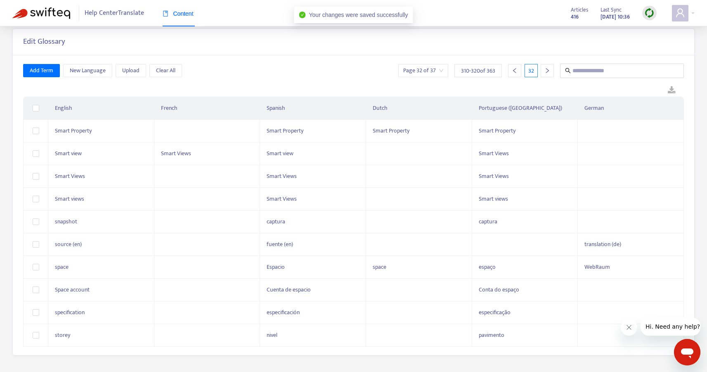
click at [548, 69] on icon "right" at bounding box center [547, 71] width 6 height 6
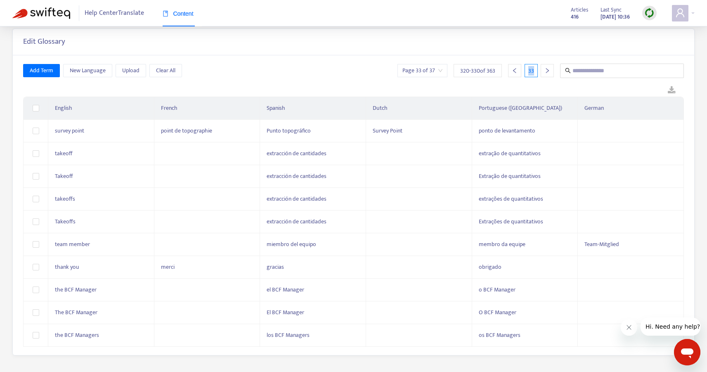
click at [56, 13] on img at bounding box center [41, 13] width 58 height 12
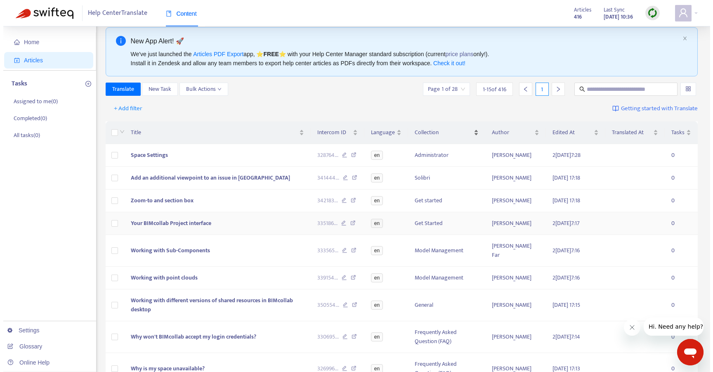
scroll to position [21, 0]
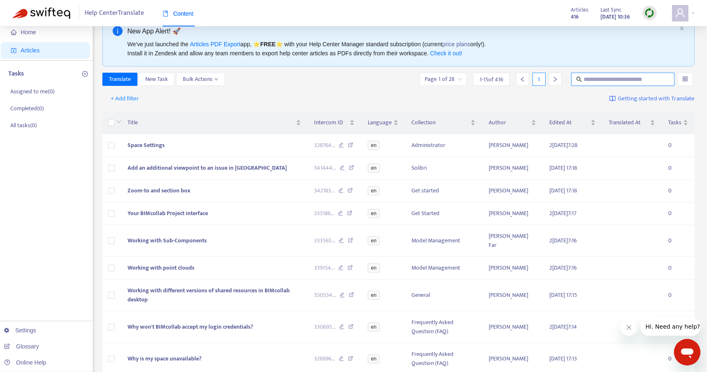
click at [599, 79] on input "text" at bounding box center [622, 79] width 79 height 9
type input "*********"
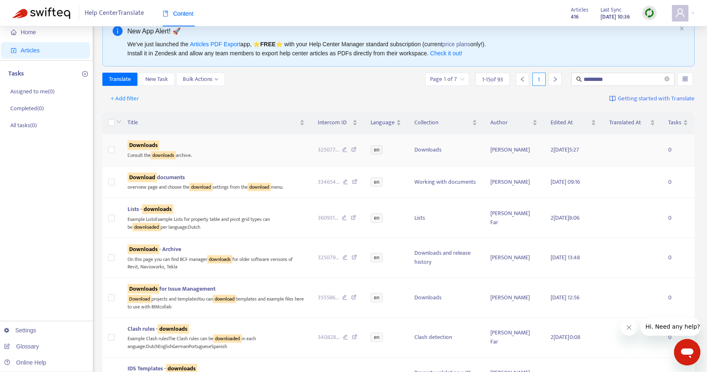
click at [168, 146] on div "Downloads" at bounding box center [215, 145] width 177 height 9
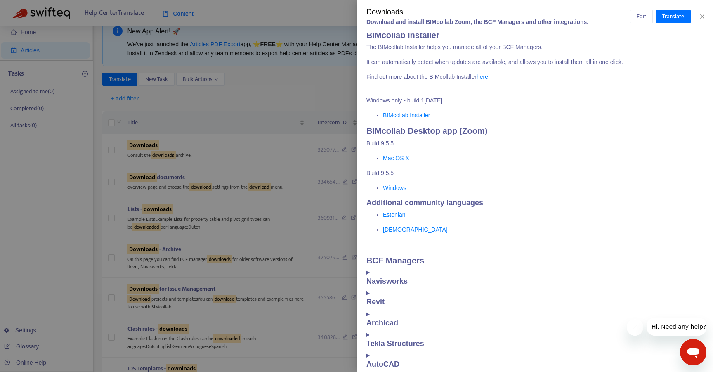
scroll to position [0, 0]
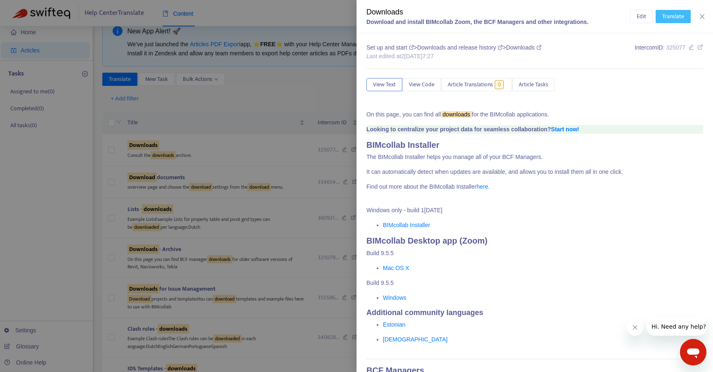
click at [670, 19] on span "Translate" at bounding box center [673, 16] width 22 height 9
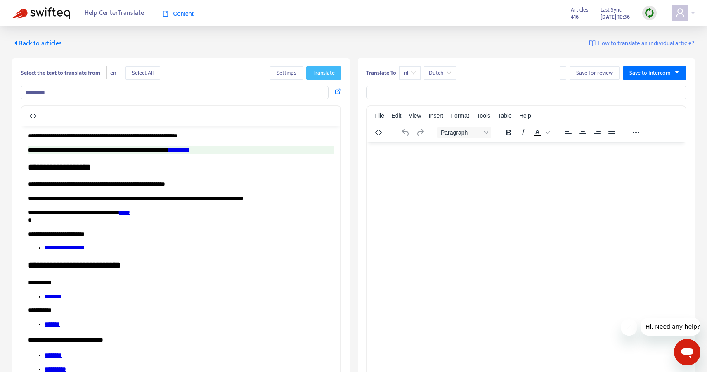
click at [325, 76] on span "Translate" at bounding box center [324, 72] width 22 height 9
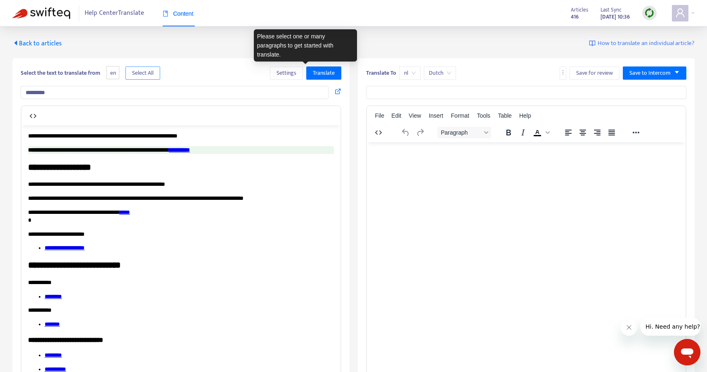
click at [153, 73] on span "Select All" at bounding box center [142, 72] width 21 height 9
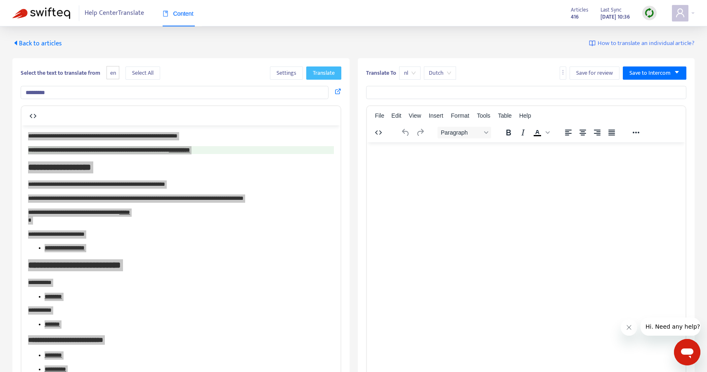
click at [327, 73] on span "Translate" at bounding box center [324, 72] width 22 height 9
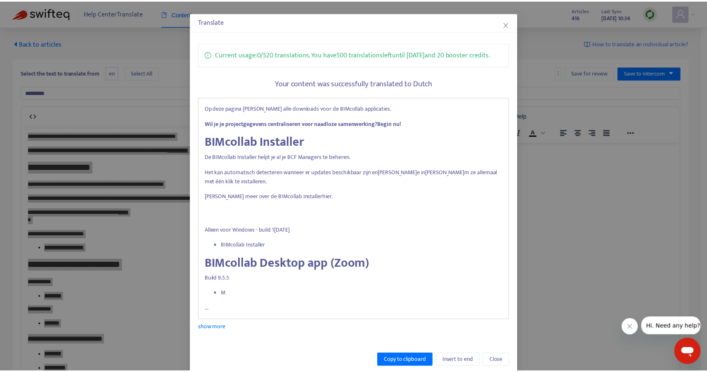
scroll to position [52, 0]
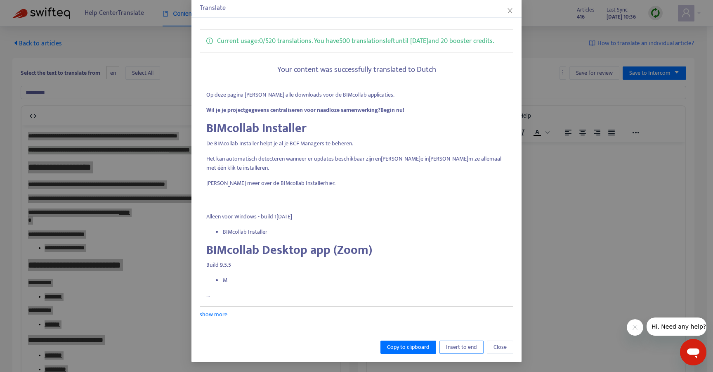
click at [449, 352] on button "Insert to end" at bounding box center [461, 346] width 44 height 13
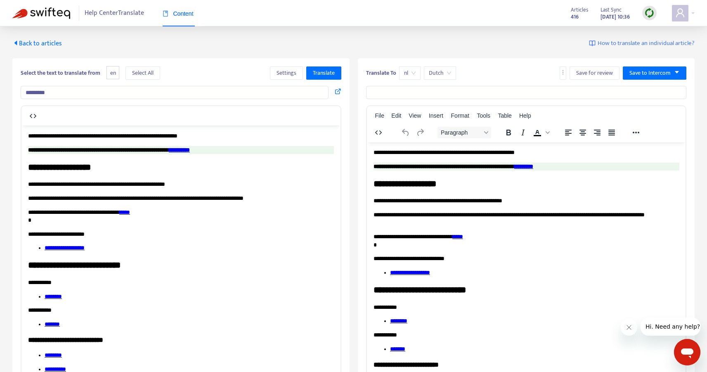
scroll to position [0, 0]
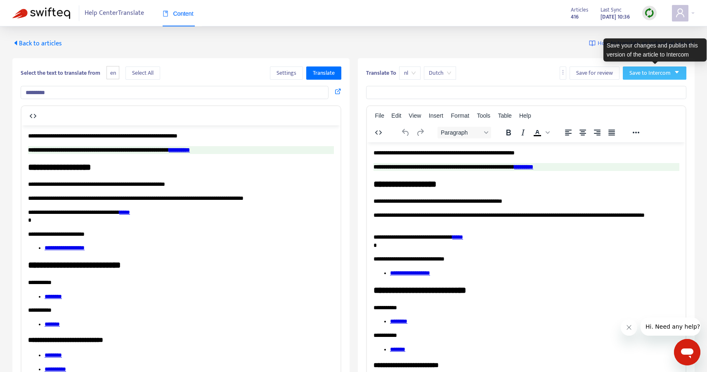
click at [655, 74] on span "Save to Intercom" at bounding box center [649, 72] width 41 height 9
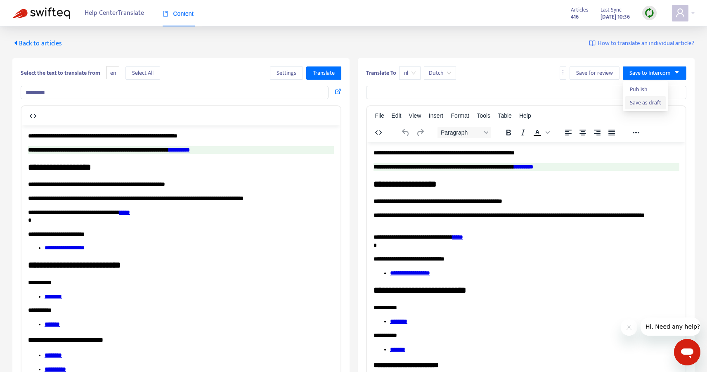
drag, startPoint x: 634, startPoint y: 89, endPoint x: 636, endPoint y: 105, distance: 16.2
click at [636, 105] on ul "Publish Save as draft" at bounding box center [645, 96] width 45 height 30
click at [638, 104] on span "Save as draft" at bounding box center [644, 102] width 31 height 9
click at [41, 93] on input "*********" at bounding box center [175, 92] width 308 height 13
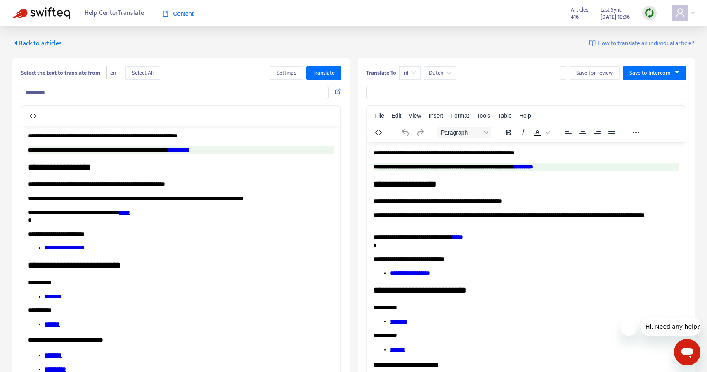
click at [409, 94] on input "text" at bounding box center [526, 92] width 320 height 13
paste input "*********"
type input "*********"
click at [483, 38] on div "Back to articles How to translate an individual article? Select the text to tra…" at bounding box center [353, 234] width 707 height 417
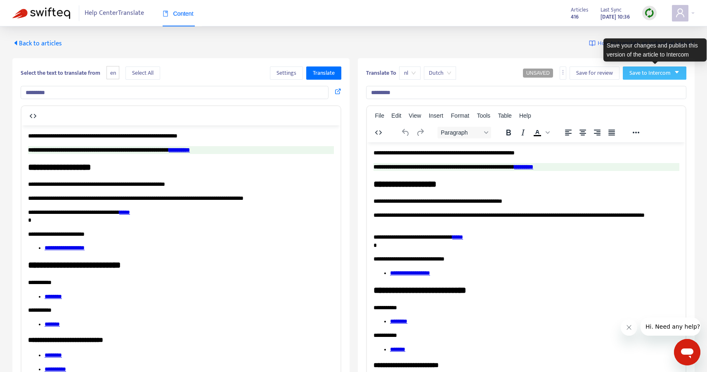
click at [657, 73] on span "Save to Intercom" at bounding box center [649, 72] width 41 height 9
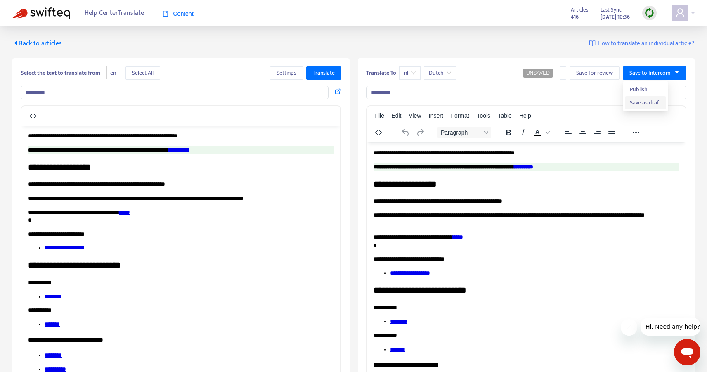
click at [635, 105] on span "Save as draft" at bounding box center [644, 102] width 31 height 9
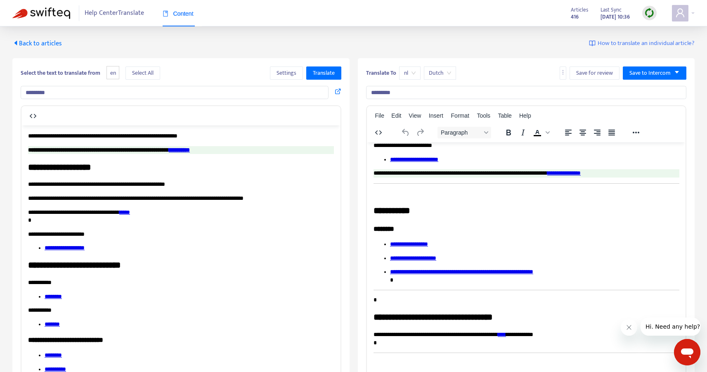
click at [41, 44] on span "Back to articles" at bounding box center [36, 43] width 49 height 11
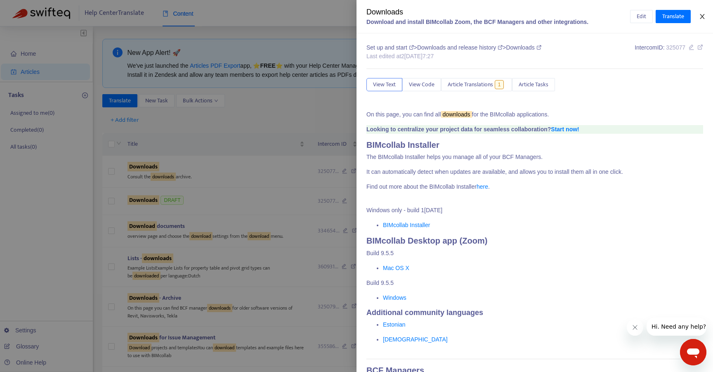
click at [701, 14] on icon "close" at bounding box center [702, 16] width 7 height 7
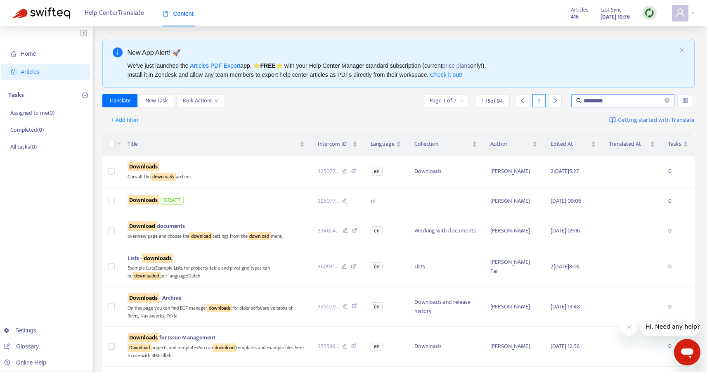
click at [624, 101] on input "*********" at bounding box center [622, 100] width 79 height 9
type input "**********"
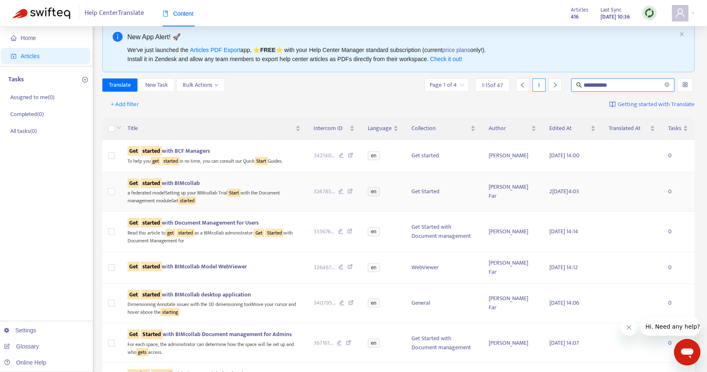
scroll to position [23, 0]
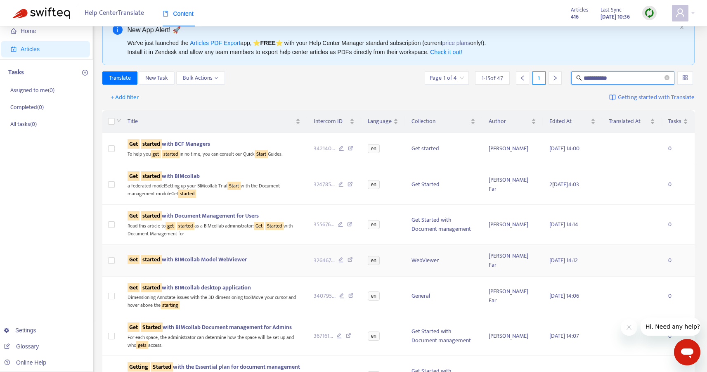
click at [221, 254] on span "Get started with BIMcollab Model WebViewer" at bounding box center [186, 258] width 119 height 9
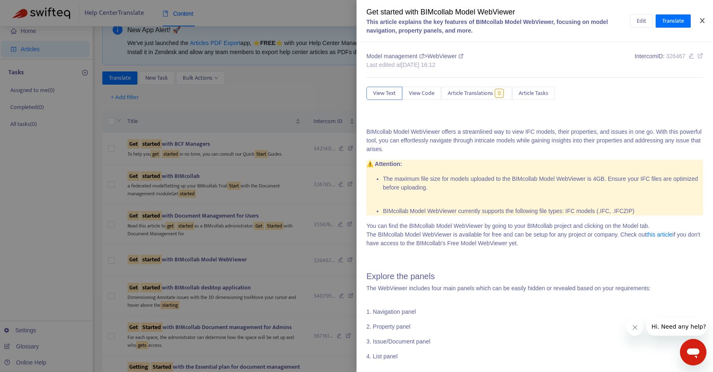
click at [703, 19] on icon "close" at bounding box center [701, 20] width 5 height 5
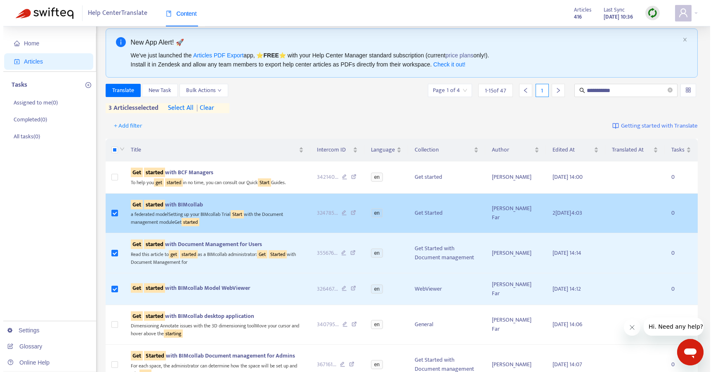
scroll to position [11, 0]
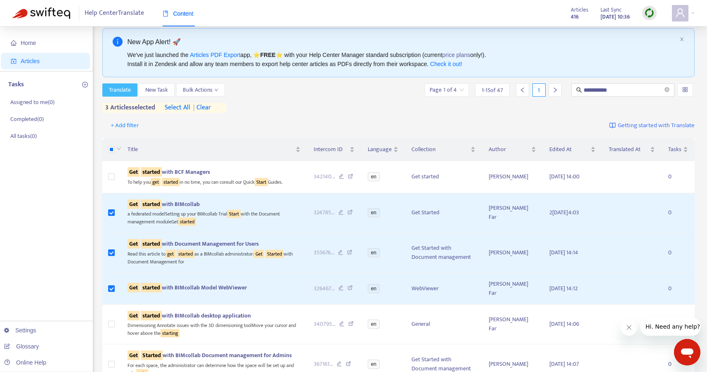
click at [122, 89] on span "Translate" at bounding box center [120, 89] width 22 height 9
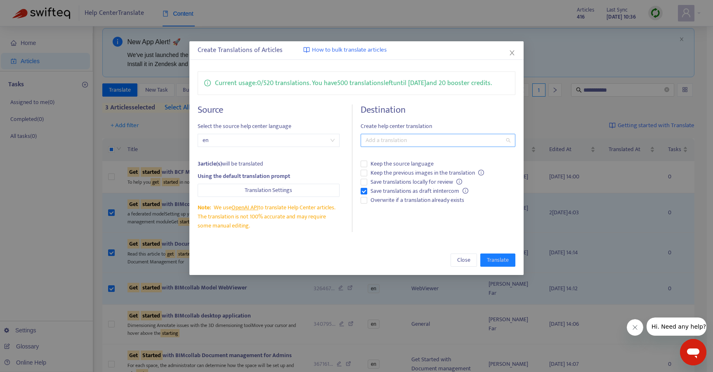
click at [402, 140] on div at bounding box center [434, 140] width 142 height 10
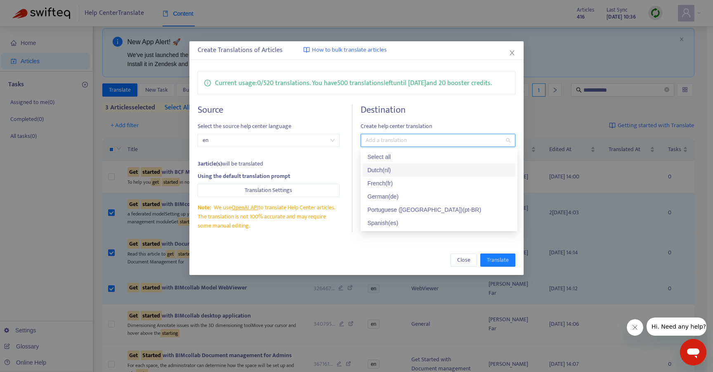
click at [386, 168] on div "Dutch ( nl )" at bounding box center [439, 169] width 144 height 9
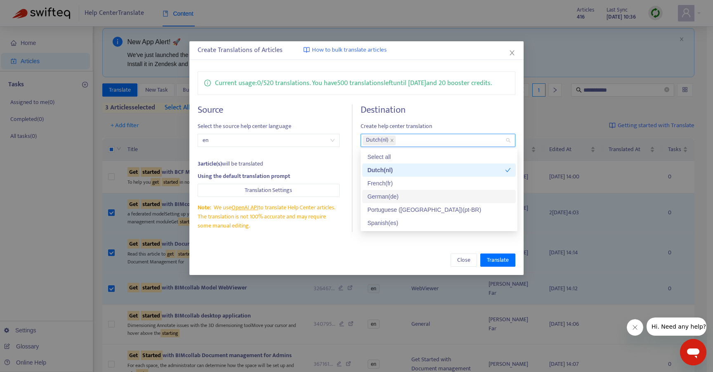
click at [396, 195] on div "German ( de )" at bounding box center [439, 196] width 144 height 9
click at [355, 63] on div "Current usage: 0 / 520 translations . You have 500 translations left until 11/0…" at bounding box center [356, 151] width 334 height 177
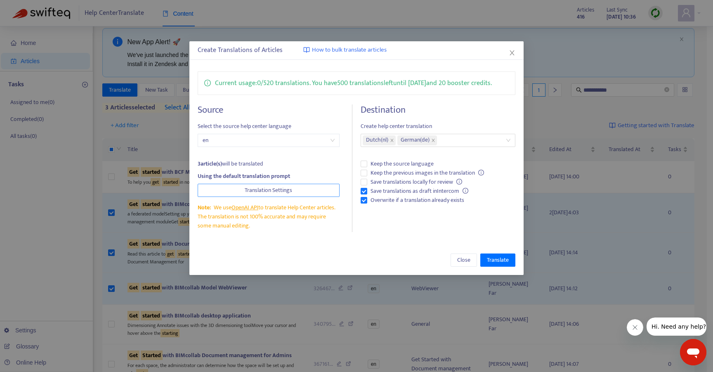
click at [266, 194] on span "Translation Settings" at bounding box center [268, 190] width 47 height 9
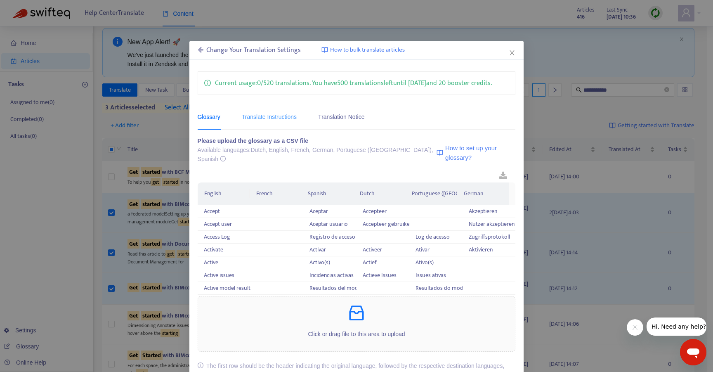
click at [275, 121] on div "Translate Instructions" at bounding box center [269, 116] width 55 height 25
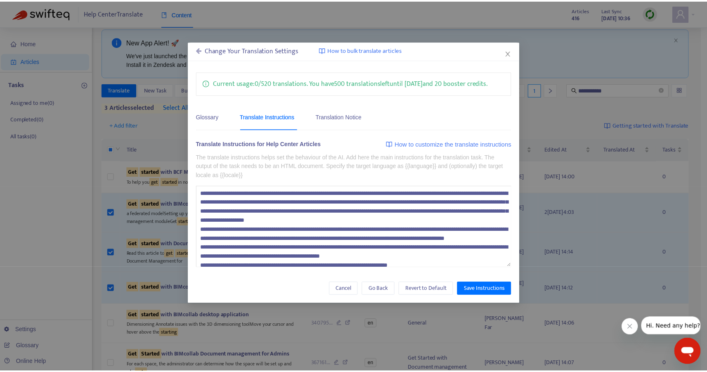
scroll to position [0, 0]
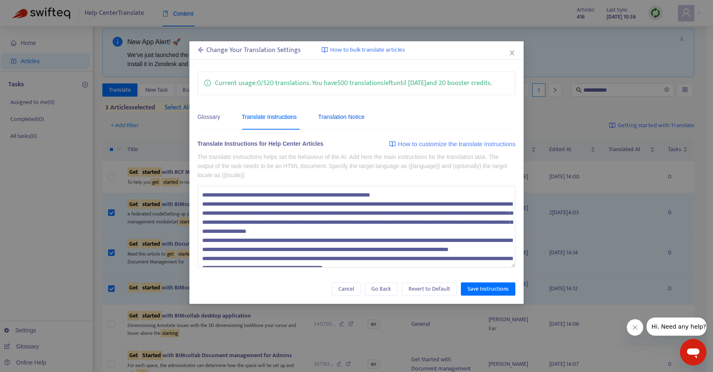
click at [360, 117] on div "Translation Notice" at bounding box center [341, 116] width 46 height 9
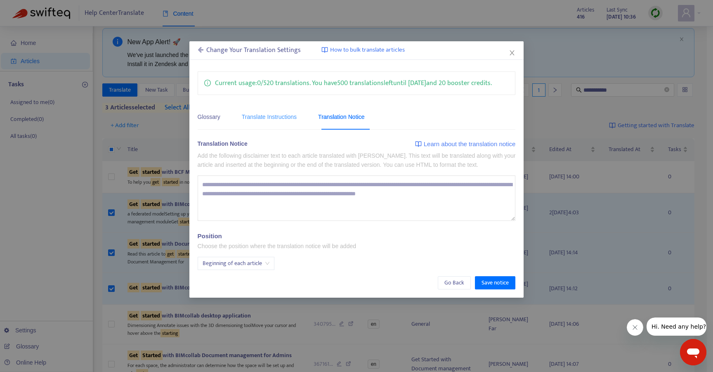
click at [270, 111] on div "Translate Instructions" at bounding box center [269, 116] width 55 height 25
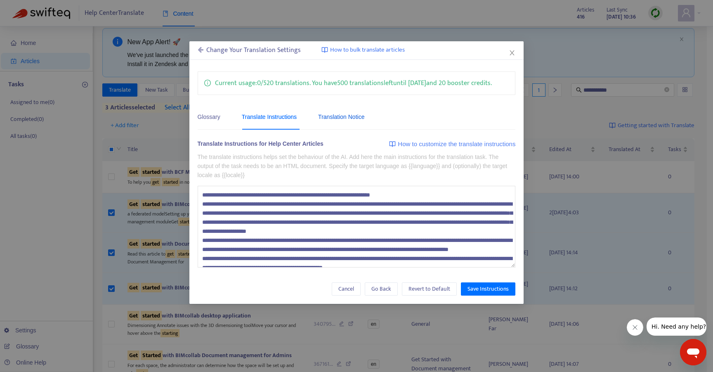
click at [327, 120] on div "Translation Notice" at bounding box center [341, 116] width 46 height 9
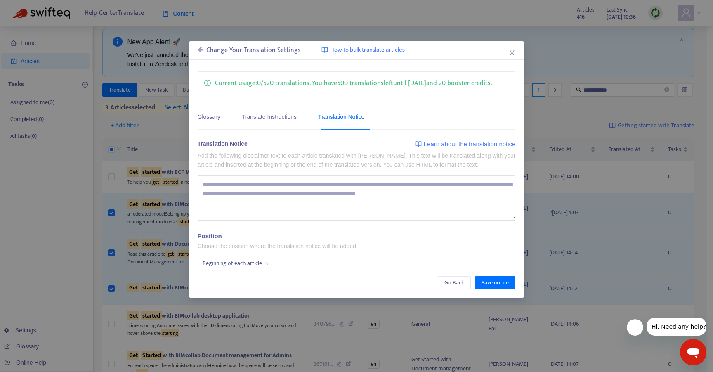
click at [217, 194] on textarea at bounding box center [357, 197] width 318 height 45
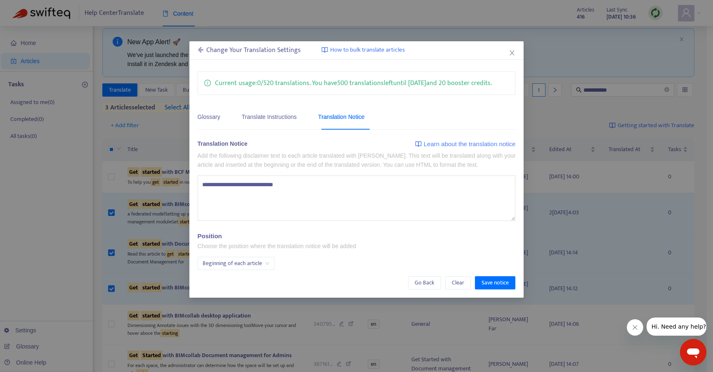
click at [202, 183] on textarea "**********" at bounding box center [357, 197] width 318 height 45
drag, startPoint x: 298, startPoint y: 184, endPoint x: 191, endPoint y: 185, distance: 106.4
click at [191, 185] on div "Current usage: 0 / 520 translations . You have 500 translations left until 11/0…" at bounding box center [356, 180] width 334 height 234
paste textarea "**********"
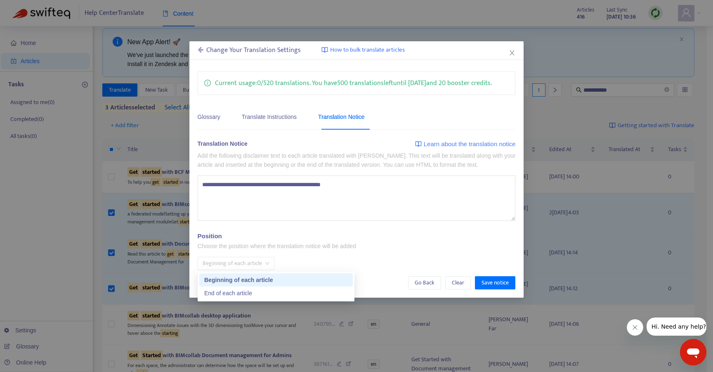
click at [245, 266] on span "Beginning of each article" at bounding box center [236, 263] width 67 height 12
type textarea "**********"
click at [384, 236] on div "Position Choose the position where the translation notice will be added Beginni…" at bounding box center [357, 251] width 318 height 38
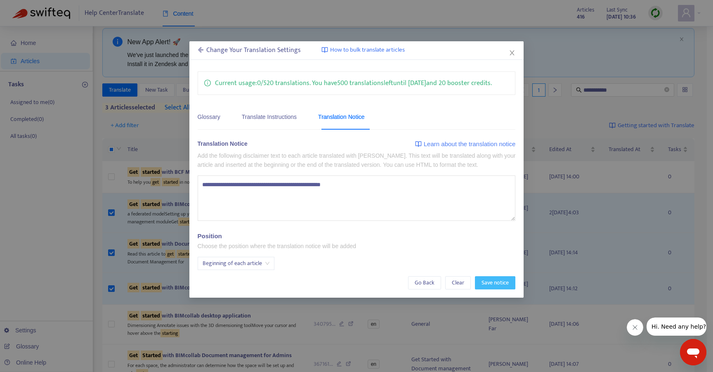
click at [495, 285] on span "Save notice" at bounding box center [494, 282] width 27 height 9
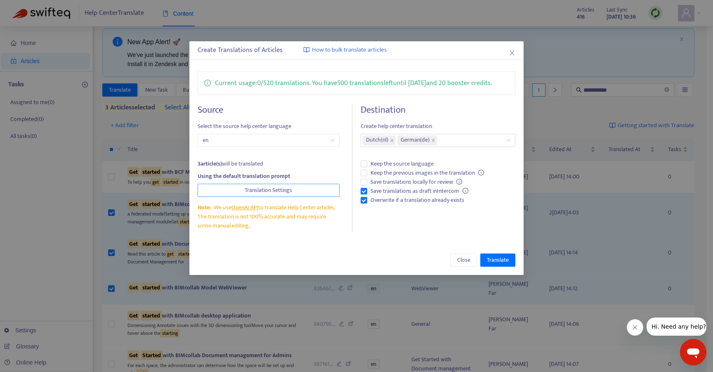
click at [248, 191] on span "Translation Settings" at bounding box center [268, 190] width 47 height 9
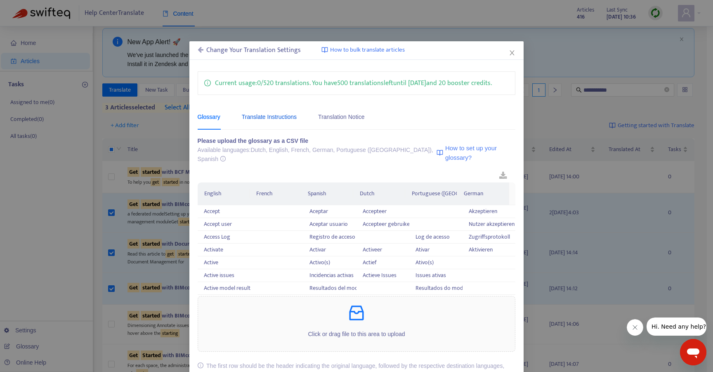
click at [255, 115] on div "Translate Instructions" at bounding box center [269, 116] width 55 height 9
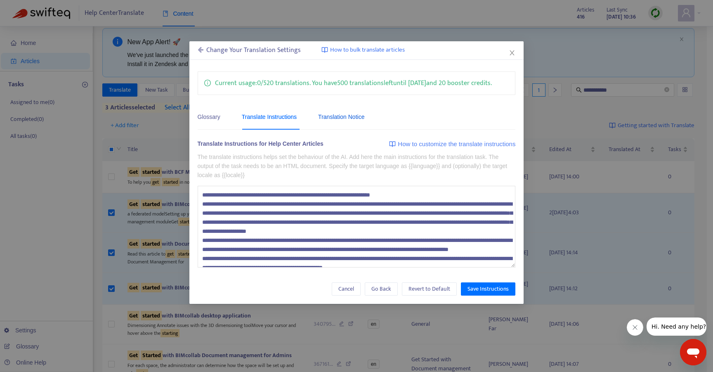
click at [341, 113] on div "Translation Notice" at bounding box center [341, 116] width 46 height 9
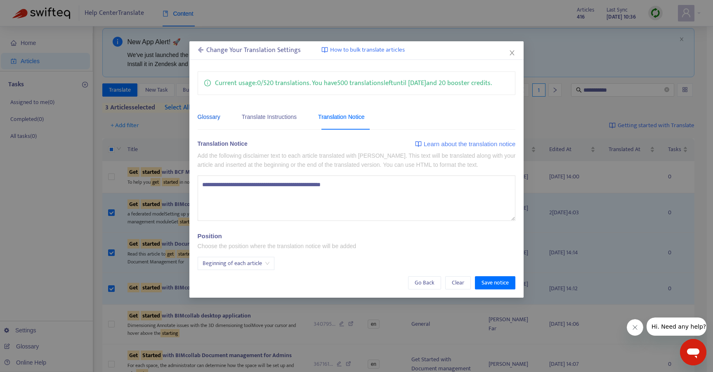
click at [207, 114] on div "Glossary" at bounding box center [209, 116] width 23 height 9
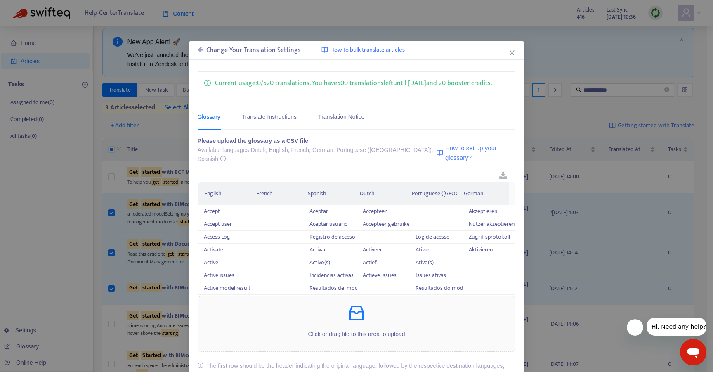
click at [198, 51] on icon at bounding box center [201, 49] width 6 height 7
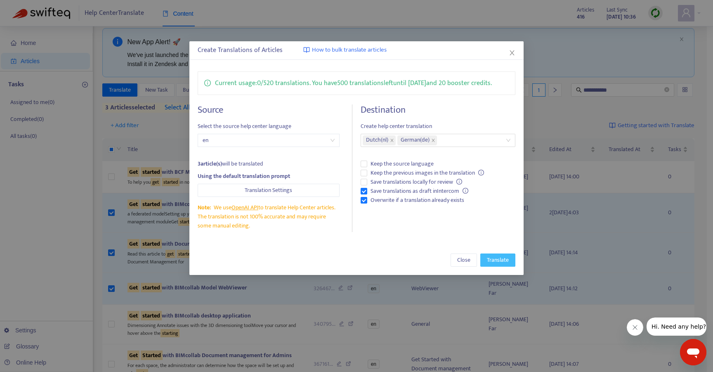
click at [499, 260] on span "Translate" at bounding box center [498, 259] width 22 height 9
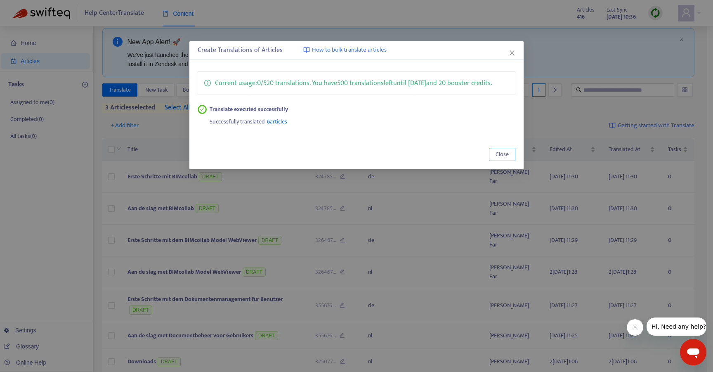
click at [499, 156] on span "Close" at bounding box center [501, 154] width 13 height 9
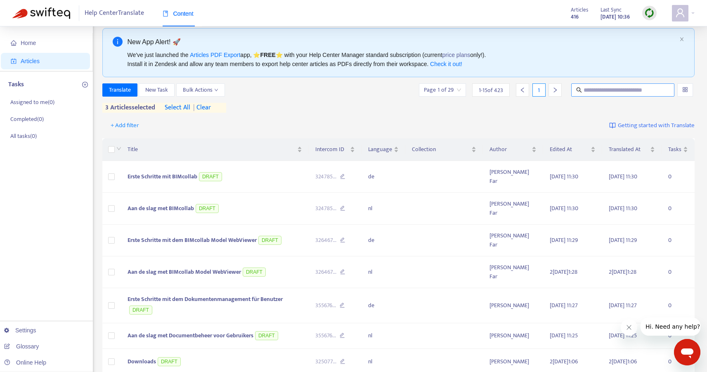
click at [634, 91] on input "text" at bounding box center [622, 89] width 79 height 9
paste input "******"
type input "******"
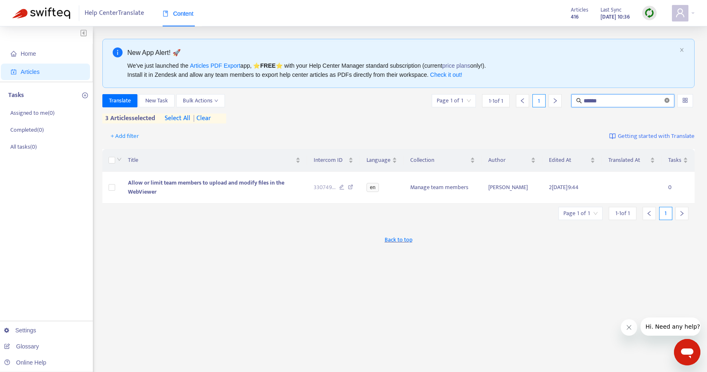
click at [666, 99] on icon "close-circle" at bounding box center [666, 100] width 5 height 5
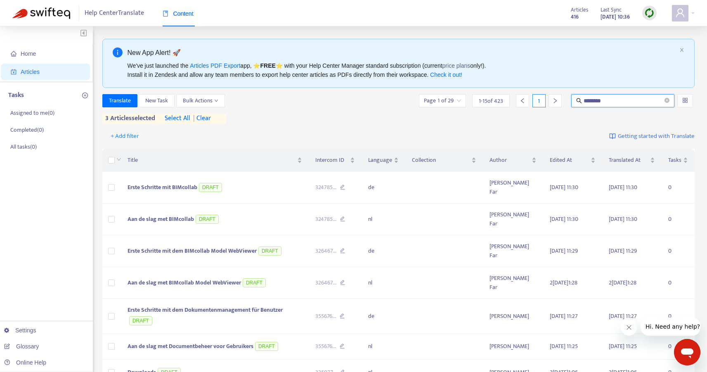
type input "********"
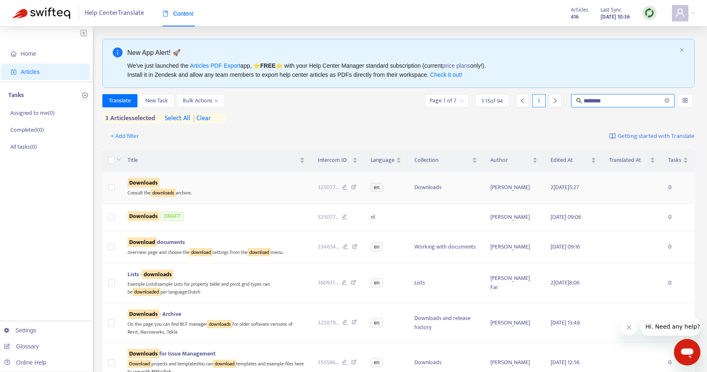
click at [148, 179] on sqkw "Downloads" at bounding box center [143, 182] width 32 height 9
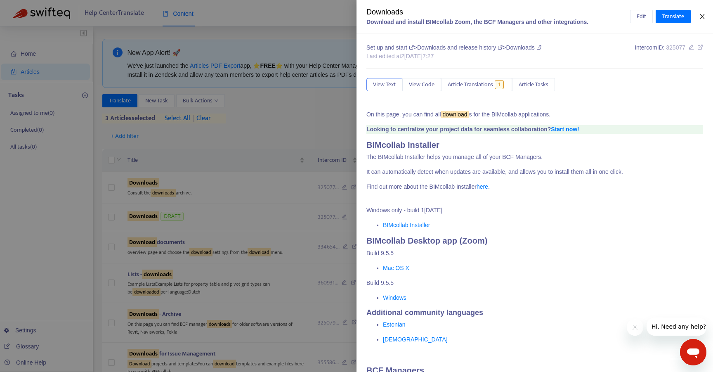
drag, startPoint x: 704, startPoint y: 14, endPoint x: 504, endPoint y: 44, distance: 202.3
click at [704, 14] on icon "close" at bounding box center [701, 16] width 5 height 5
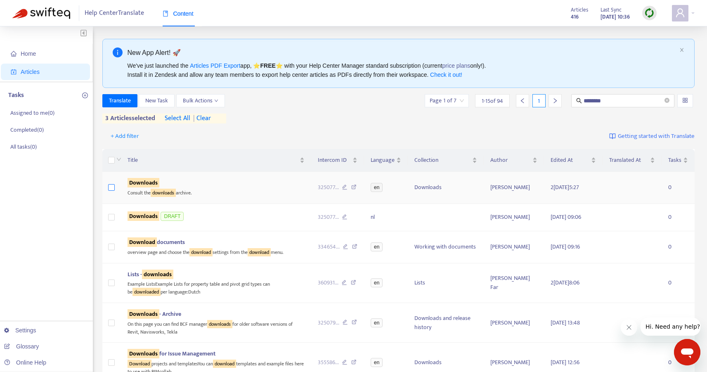
click at [111, 191] on label at bounding box center [111, 187] width 7 height 9
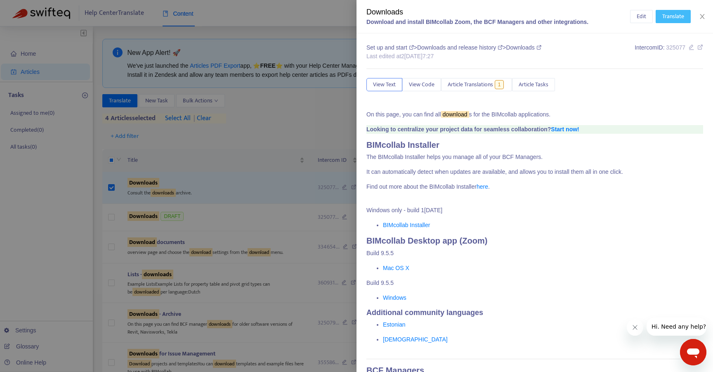
click at [670, 18] on span "Translate" at bounding box center [673, 16] width 22 height 9
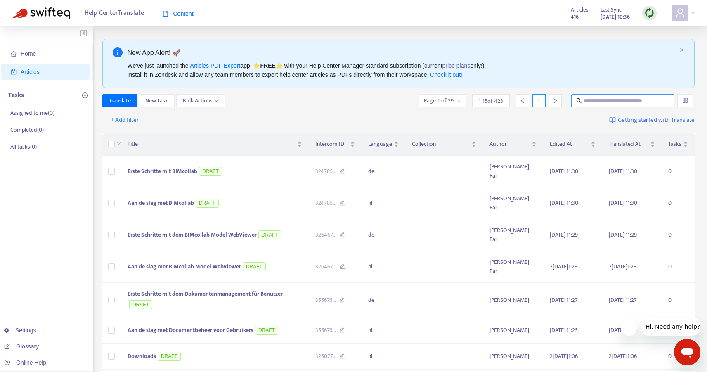
click at [603, 99] on input "text" at bounding box center [622, 100] width 79 height 9
type input "********"
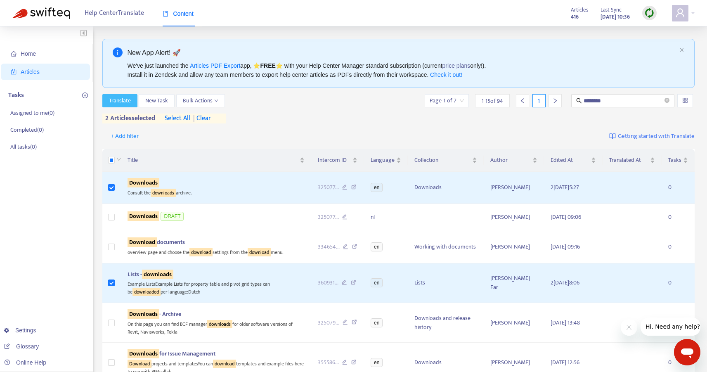
drag, startPoint x: 118, startPoint y: 99, endPoint x: 125, endPoint y: 123, distance: 24.9
click at [124, 122] on div "Translate New Task Bulk Actions Page 1 of 7 1 - 15 of 94 1 ******** 2 articles …" at bounding box center [398, 108] width 592 height 29
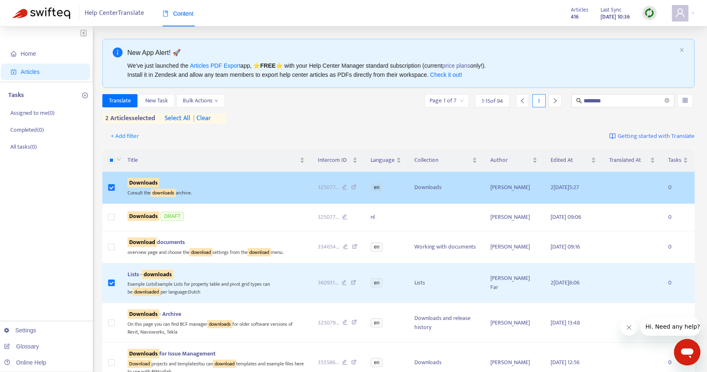
click at [114, 181] on td at bounding box center [111, 188] width 19 height 32
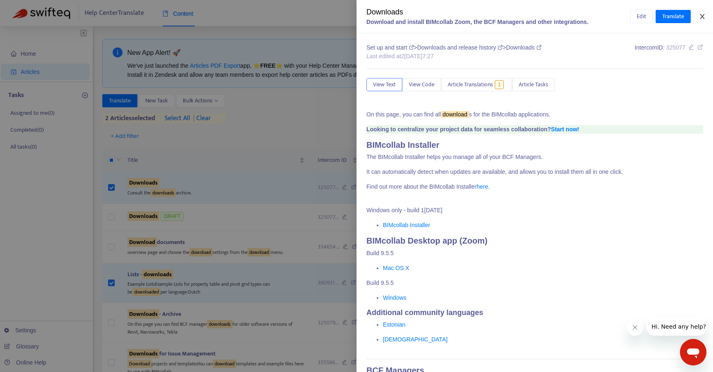
click at [702, 14] on icon "close" at bounding box center [702, 16] width 7 height 7
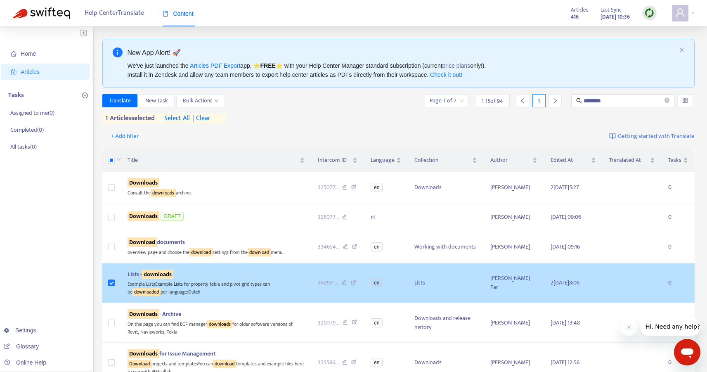
click at [155, 272] on sqkw "downloads" at bounding box center [157, 273] width 31 height 9
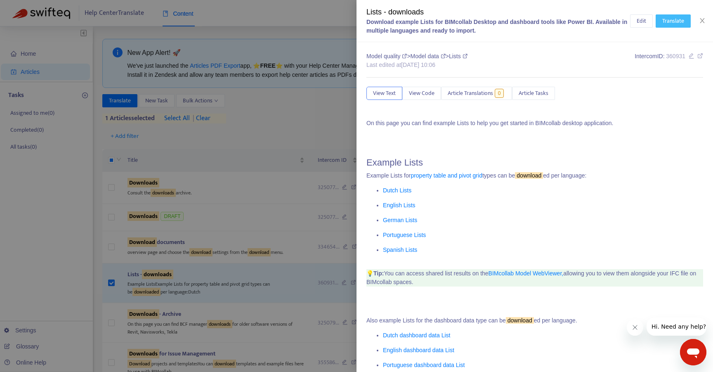
click at [674, 21] on span "Translate" at bounding box center [673, 20] width 22 height 9
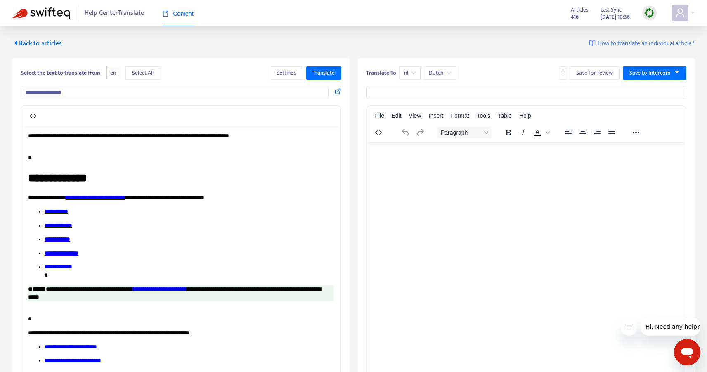
click at [115, 94] on input "**********" at bounding box center [175, 92] width 308 height 13
click at [477, 49] on div "**********" at bounding box center [353, 241] width 682 height 405
click at [290, 72] on span "Settings" at bounding box center [286, 72] width 20 height 9
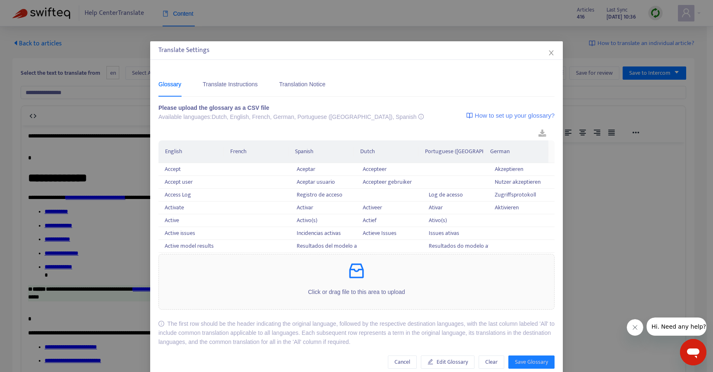
click at [542, 52] on div "Translate Settings" at bounding box center [356, 50] width 396 height 10
click at [549, 53] on icon "close" at bounding box center [551, 52] width 7 height 7
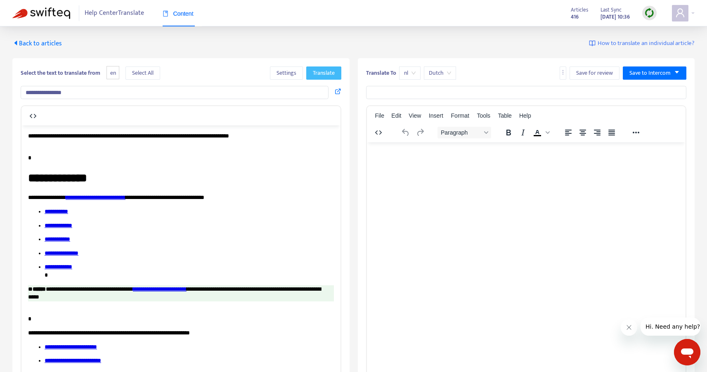
click at [332, 74] on span "Translate" at bounding box center [324, 72] width 22 height 9
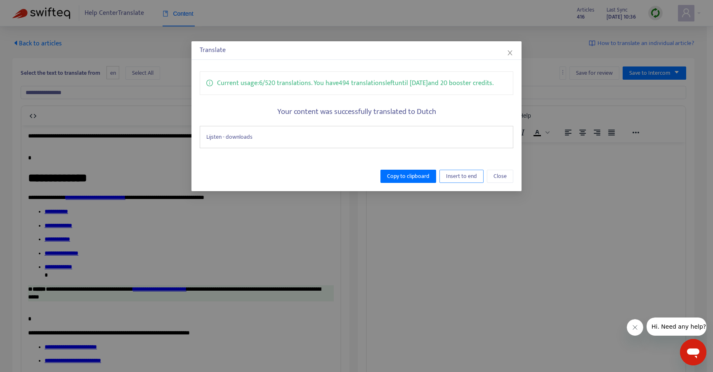
click at [466, 181] on span "Insert to end" at bounding box center [461, 176] width 31 height 9
type input "**********"
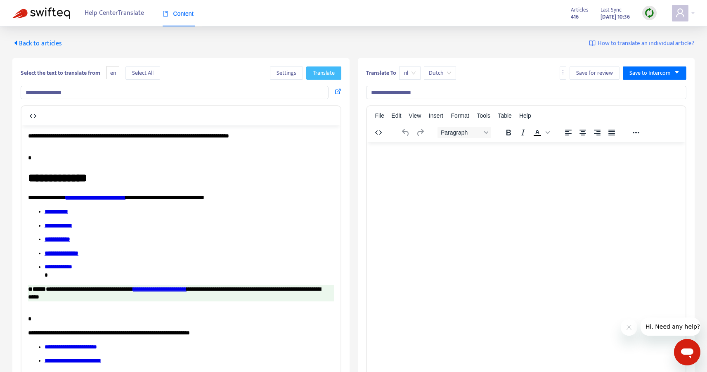
click at [334, 71] on button "Translate" at bounding box center [323, 72] width 35 height 13
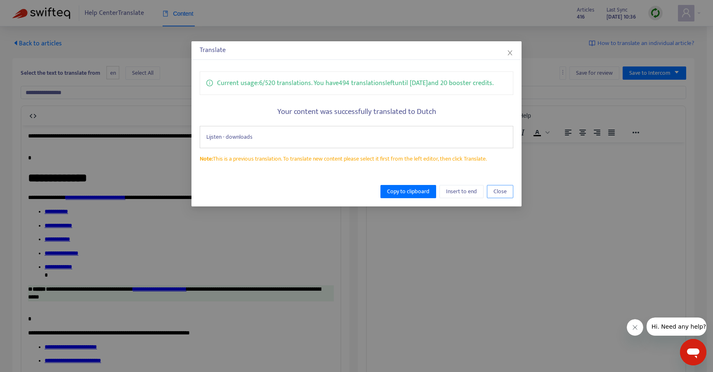
click at [504, 196] on span "Close" at bounding box center [499, 191] width 13 height 9
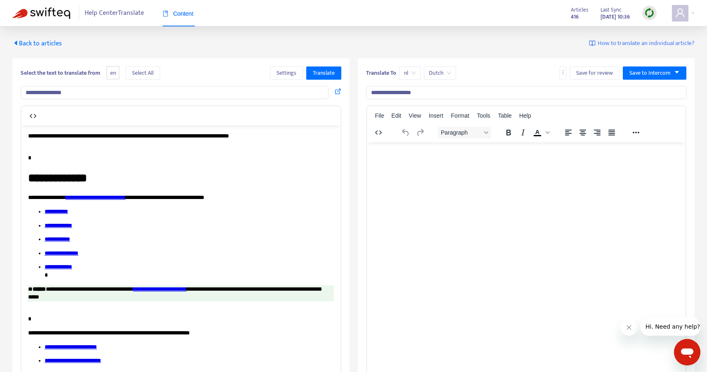
click at [470, 163] on html at bounding box center [525, 152] width 319 height 21
click at [327, 73] on span "Translate" at bounding box center [324, 72] width 22 height 9
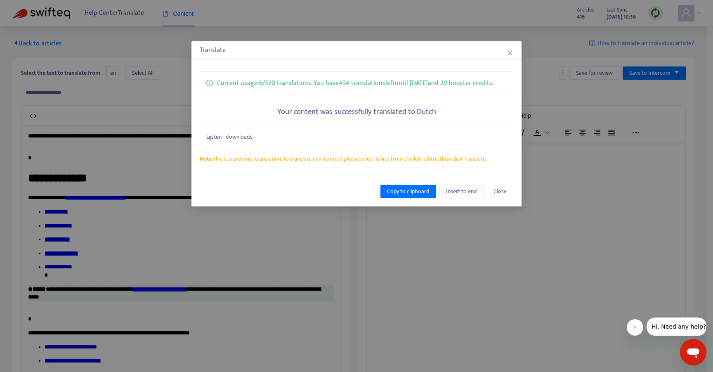
click at [242, 146] on div "Lijsten - downloads" at bounding box center [356, 137] width 313 height 22
click at [499, 196] on span "Close" at bounding box center [499, 191] width 13 height 9
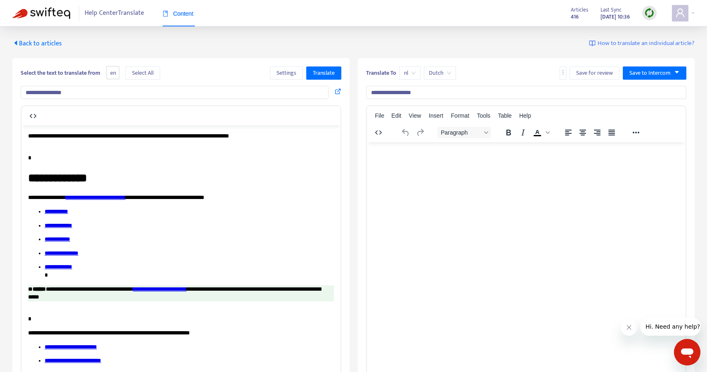
click at [66, 113] on div at bounding box center [180, 116] width 319 height 16
click at [207, 64] on div "**********" at bounding box center [180, 250] width 337 height 385
click at [152, 71] on span "Select All" at bounding box center [142, 72] width 21 height 9
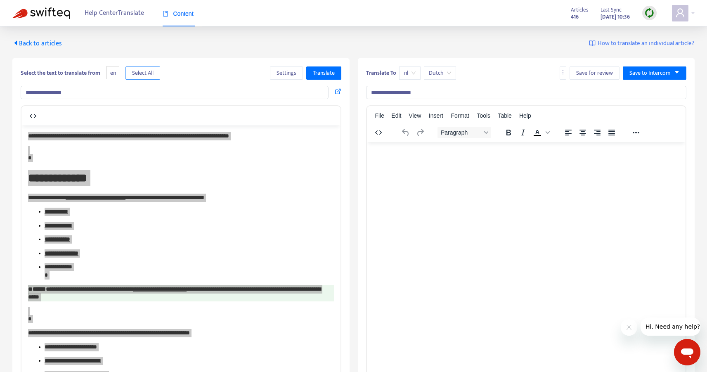
click at [152, 71] on span "Select All" at bounding box center [142, 72] width 21 height 9
click at [118, 72] on span "en" at bounding box center [112, 73] width 13 height 14
click at [114, 72] on span "en" at bounding box center [112, 73] width 13 height 14
click at [189, 53] on div "**********" at bounding box center [353, 241] width 682 height 405
click at [37, 115] on icon "button" at bounding box center [33, 116] width 10 height 10
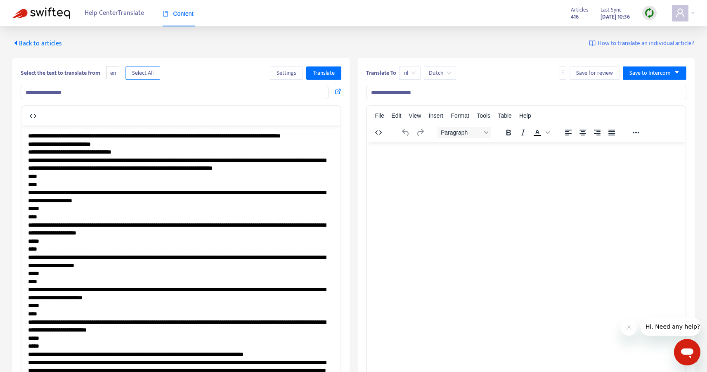
click at [153, 71] on span "Select All" at bounding box center [142, 72] width 21 height 9
click at [324, 74] on span "Translate" at bounding box center [324, 72] width 22 height 9
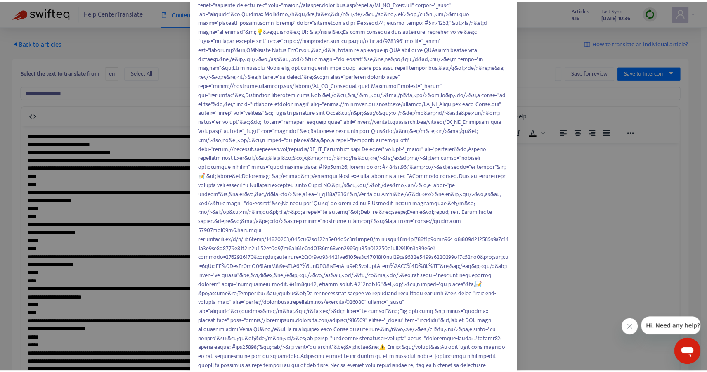
scroll to position [311, 0]
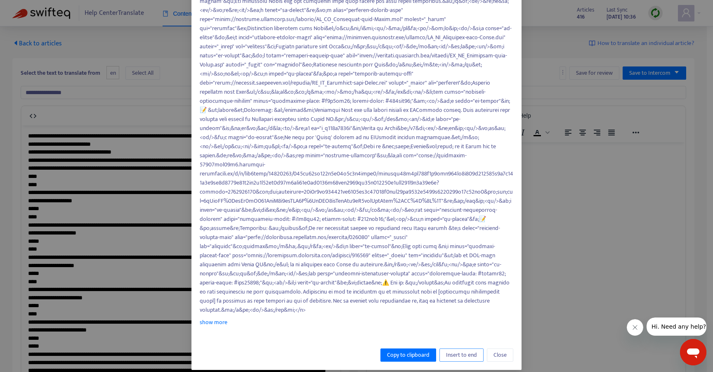
click at [464, 350] on span "Insert to end" at bounding box center [461, 354] width 31 height 9
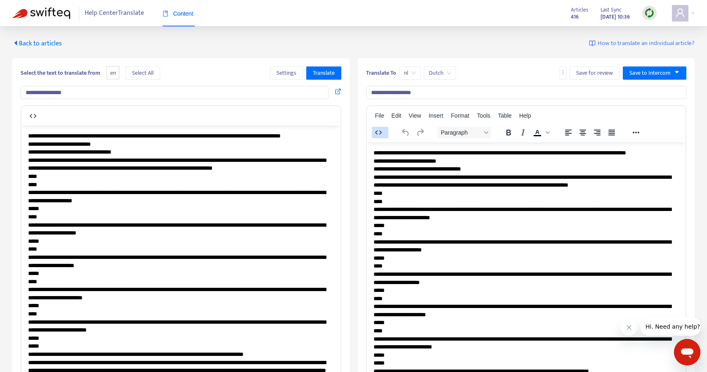
click at [378, 130] on icon "button" at bounding box center [378, 132] width 10 height 10
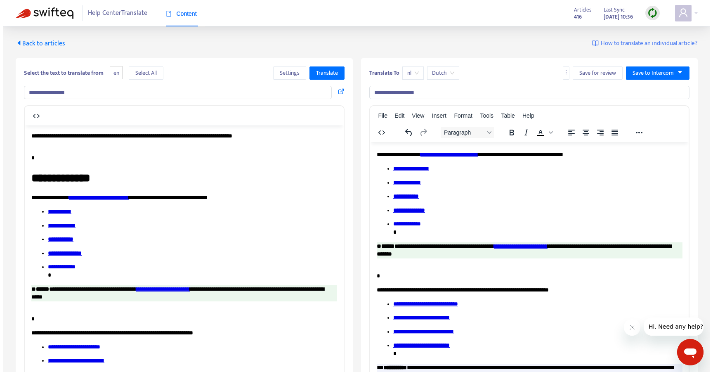
scroll to position [0, 0]
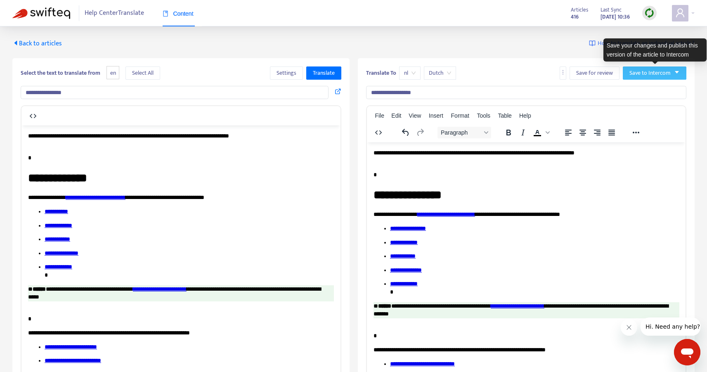
click at [680, 72] on button "Save to Intercom" at bounding box center [654, 72] width 64 height 13
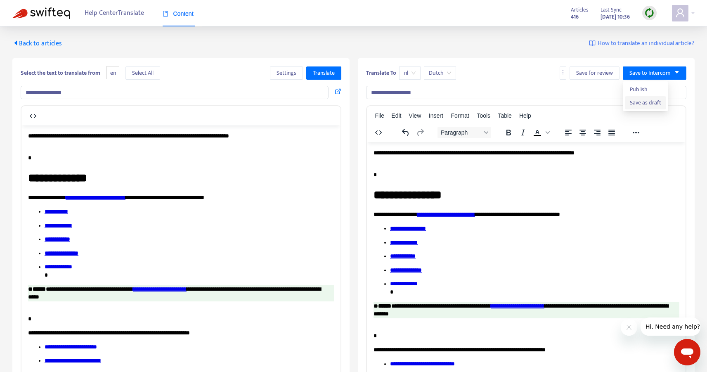
click at [645, 102] on span "Save as draft" at bounding box center [644, 102] width 31 height 9
click at [100, 16] on span "Help Center Translate" at bounding box center [114, 13] width 59 height 16
click at [30, 42] on span "Back to articles" at bounding box center [36, 43] width 49 height 11
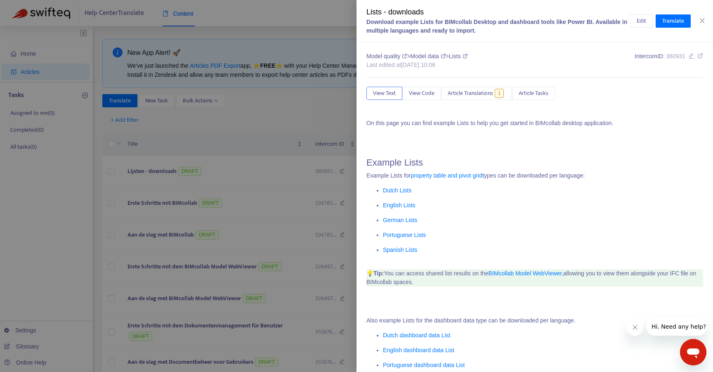
type input "********"
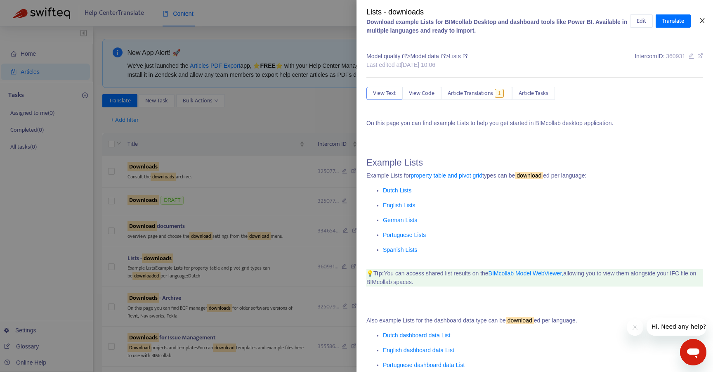
click at [699, 20] on icon "close" at bounding box center [702, 20] width 7 height 7
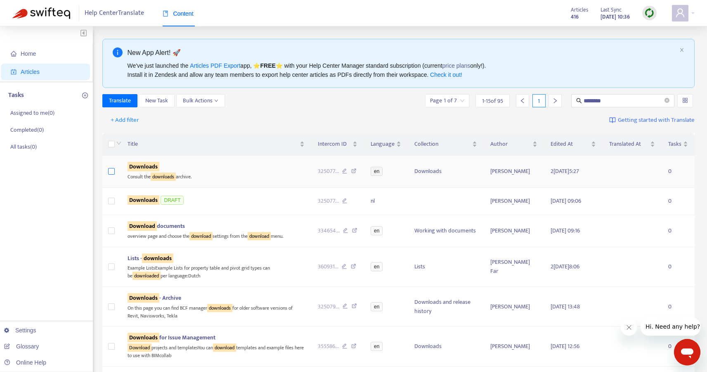
click at [112, 167] on label at bounding box center [111, 171] width 7 height 9
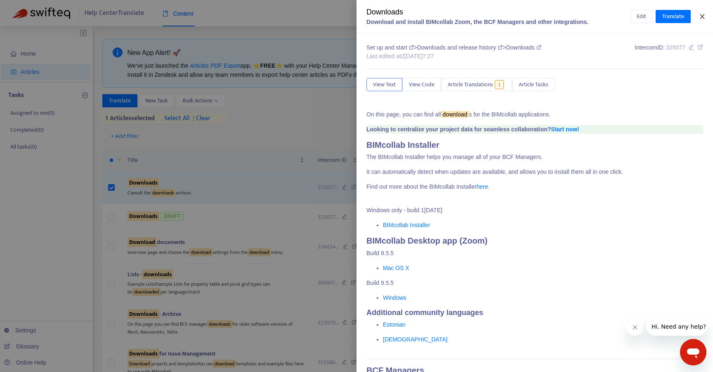
click at [699, 14] on icon "close" at bounding box center [702, 16] width 7 height 7
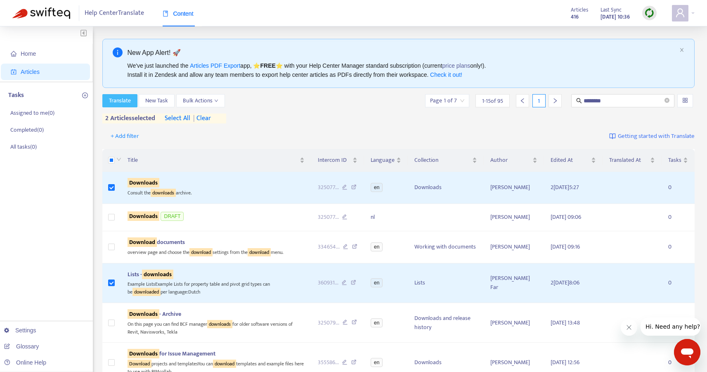
click at [120, 101] on span "Translate" at bounding box center [120, 100] width 22 height 9
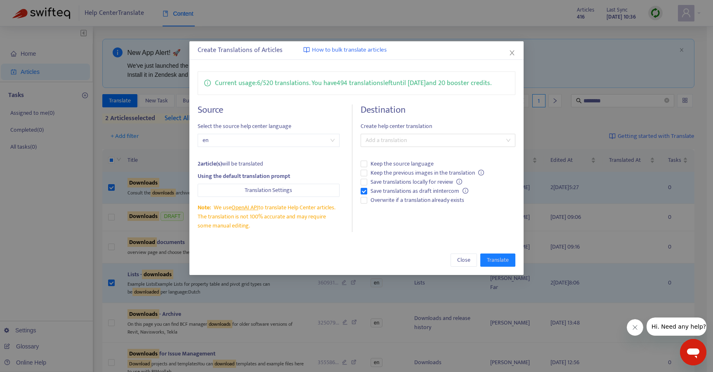
click at [271, 140] on span "en" at bounding box center [269, 140] width 132 height 12
click at [388, 139] on div at bounding box center [434, 140] width 142 height 10
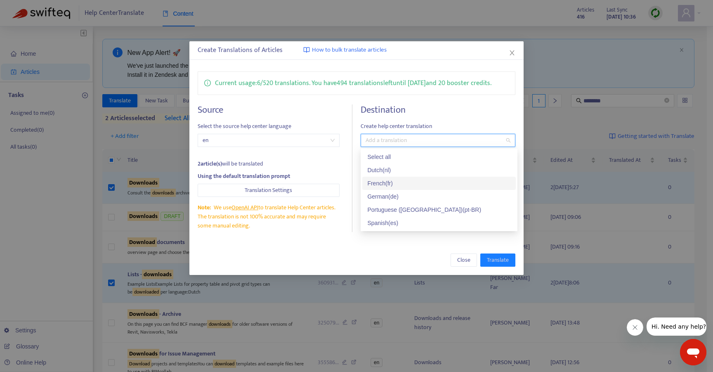
click at [386, 182] on div "French ( fr )" at bounding box center [439, 183] width 144 height 9
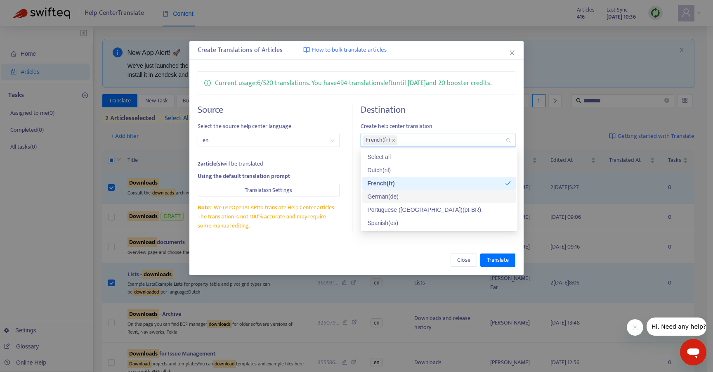
click at [397, 194] on div "German ( de )" at bounding box center [439, 196] width 144 height 9
click at [417, 208] on div "Portuguese (Brazil) ( pt-BR )" at bounding box center [439, 209] width 144 height 9
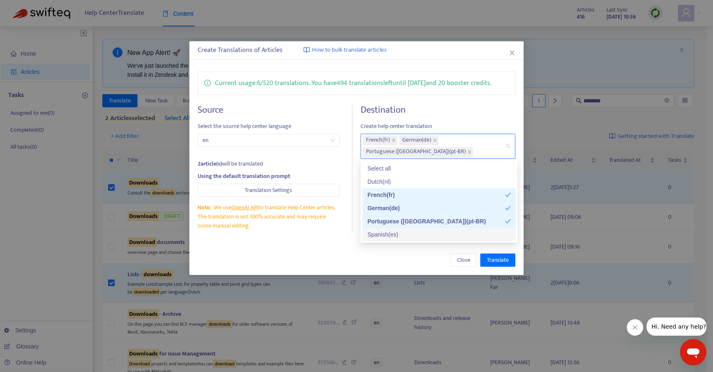
click at [405, 235] on div "Spanish ( es )" at bounding box center [439, 234] width 144 height 9
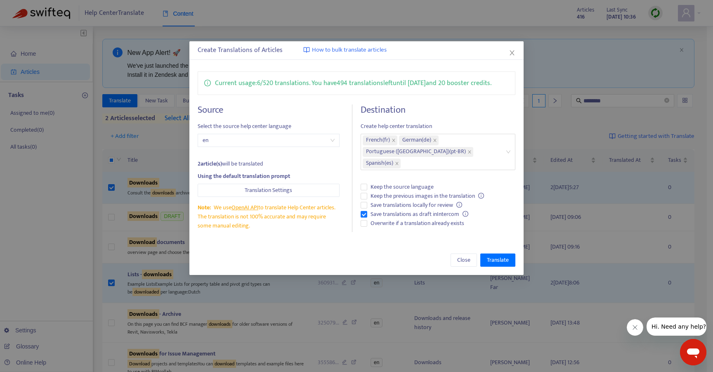
click at [302, 259] on div "Close Translate" at bounding box center [357, 259] width 318 height 13
click at [370, 219] on span "Overwrite if a translation already exists" at bounding box center [417, 223] width 100 height 9
click at [488, 261] on span "Translate" at bounding box center [498, 259] width 22 height 9
